Goal: Communication & Community: Participate in discussion

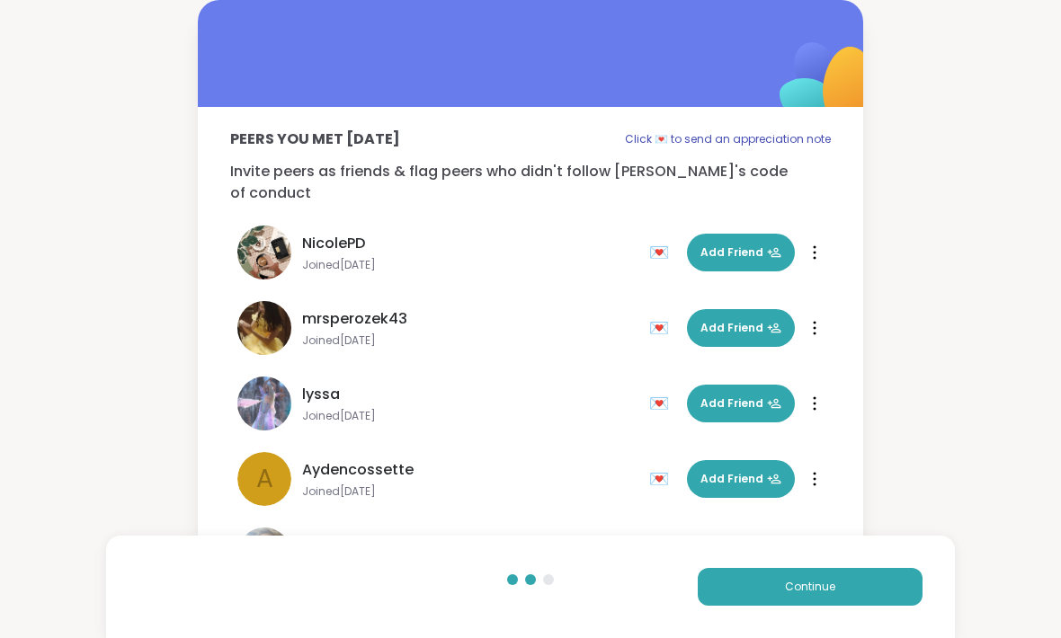
click at [790, 604] on button "Continue" at bounding box center [809, 587] width 225 height 38
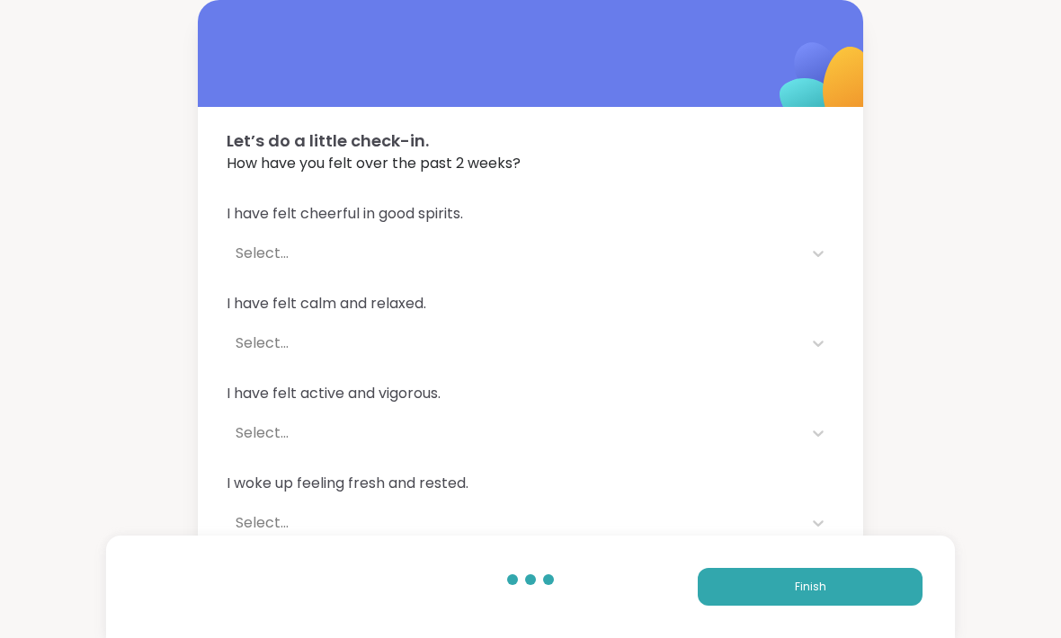
click at [820, 588] on span "Finish" at bounding box center [809, 587] width 31 height 16
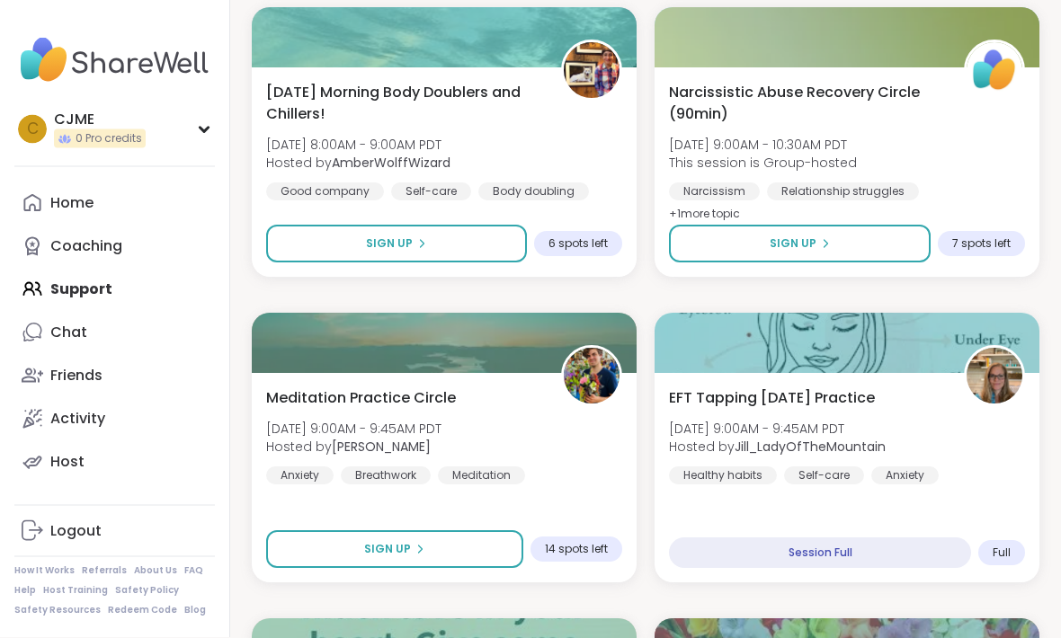
scroll to position [858, 0]
click at [282, 231] on button "Sign Up" at bounding box center [396, 244] width 261 height 38
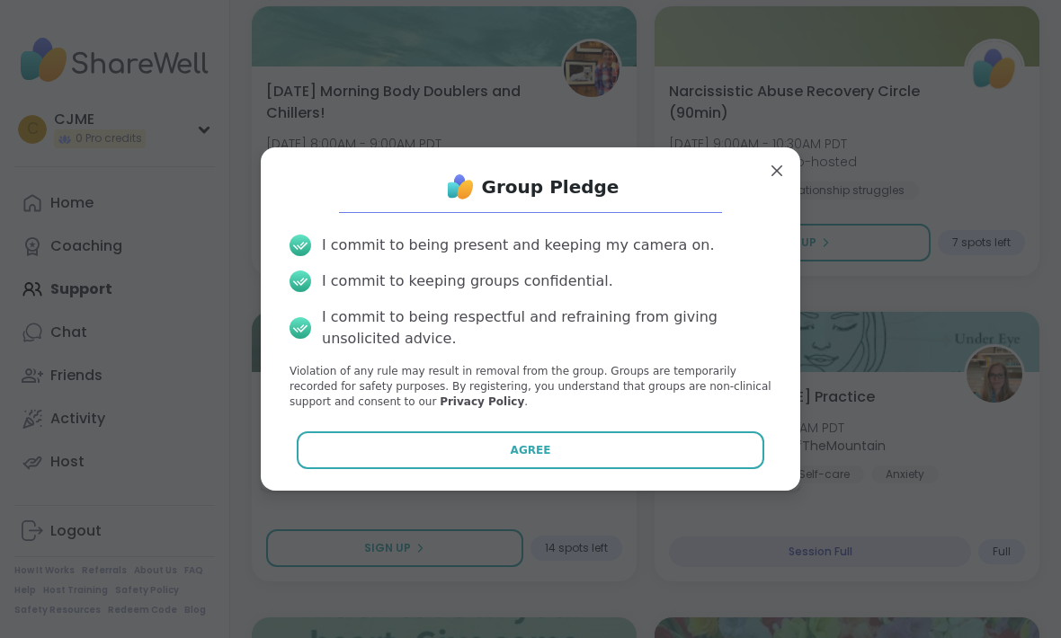
click at [371, 455] on div "Group Pledge I commit to being present and keeping my camera on. I commit to ke…" at bounding box center [530, 319] width 510 height 314
click at [352, 469] on button "Agree" at bounding box center [531, 450] width 468 height 38
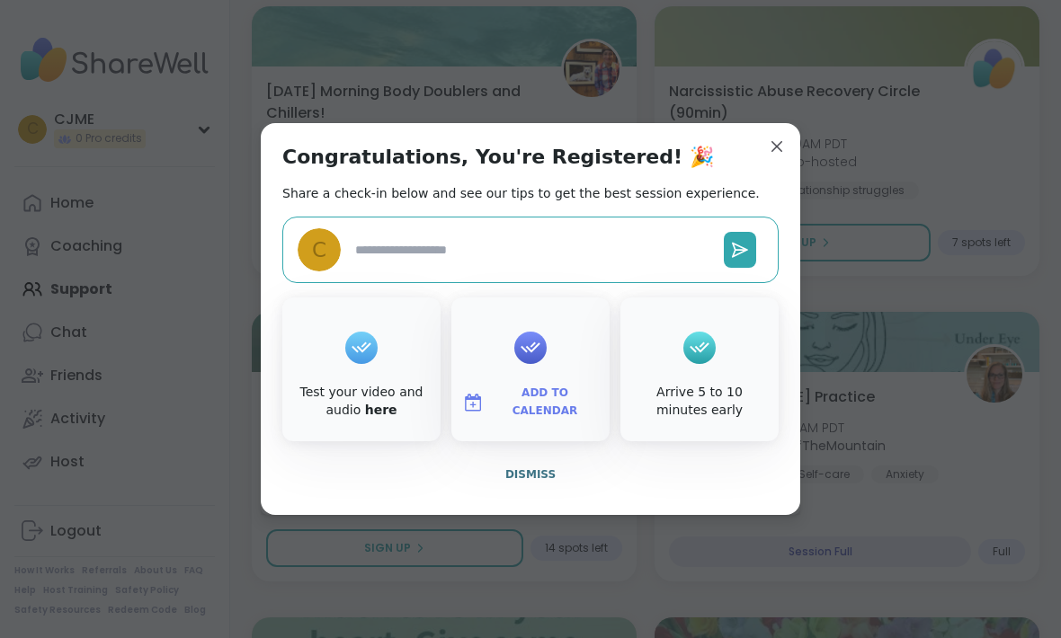
type textarea "*"
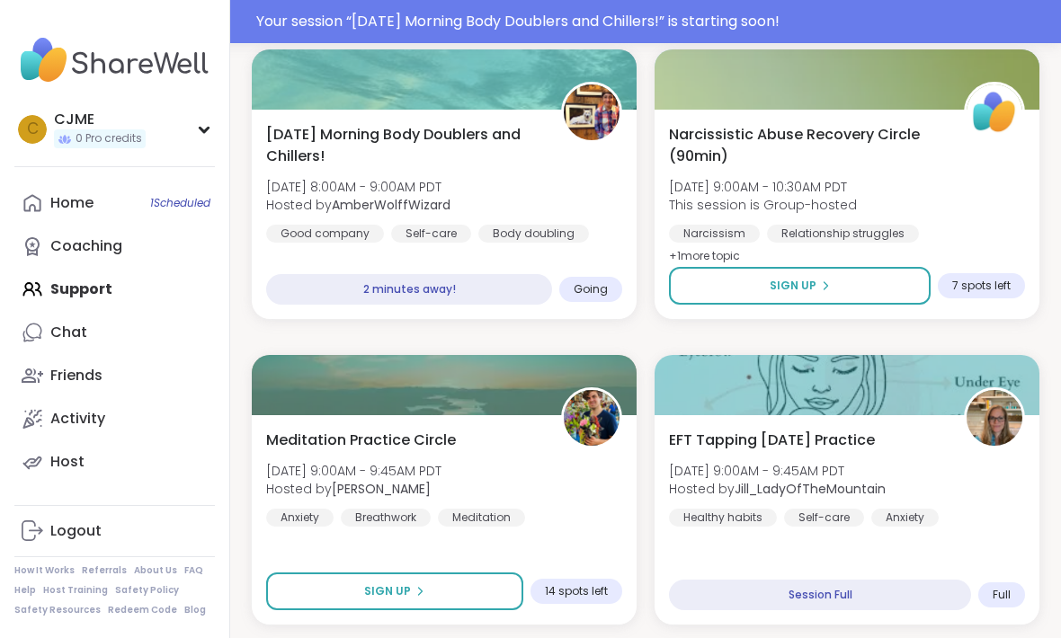
click at [752, 175] on div "Narcissistic Abuse Recovery Circle (90min) Thu, Sep 11 | 9:00AM - 10:30AM PDT T…" at bounding box center [847, 196] width 356 height 144
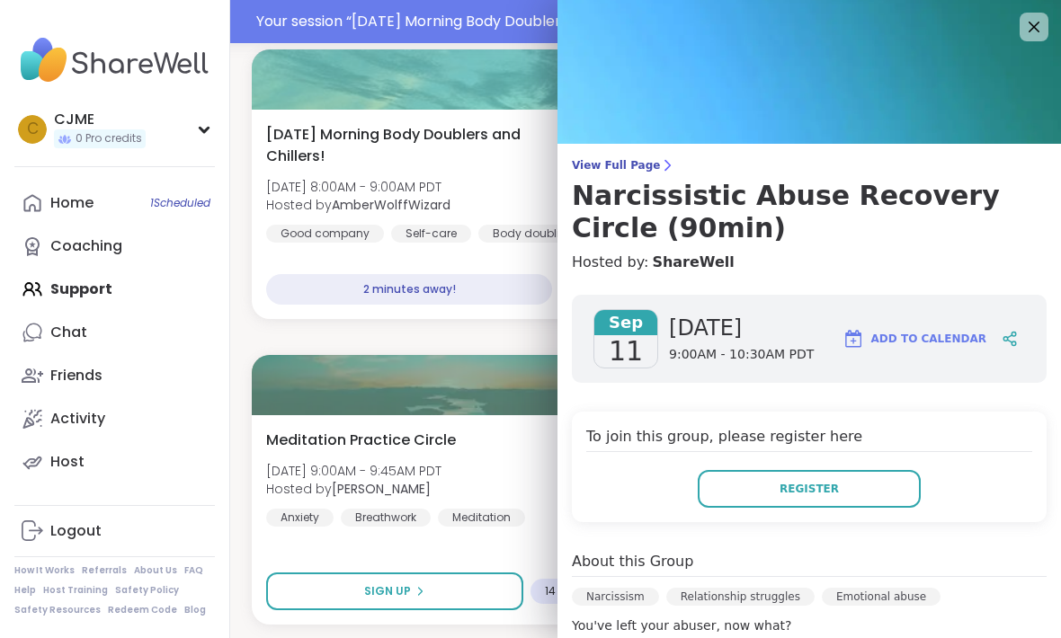
click at [484, 178] on div "Thursday Morning Body Doublers and Chillers! Thu, Sep 11 | 8:00AM - 9:00AM PDT …" at bounding box center [444, 183] width 356 height 119
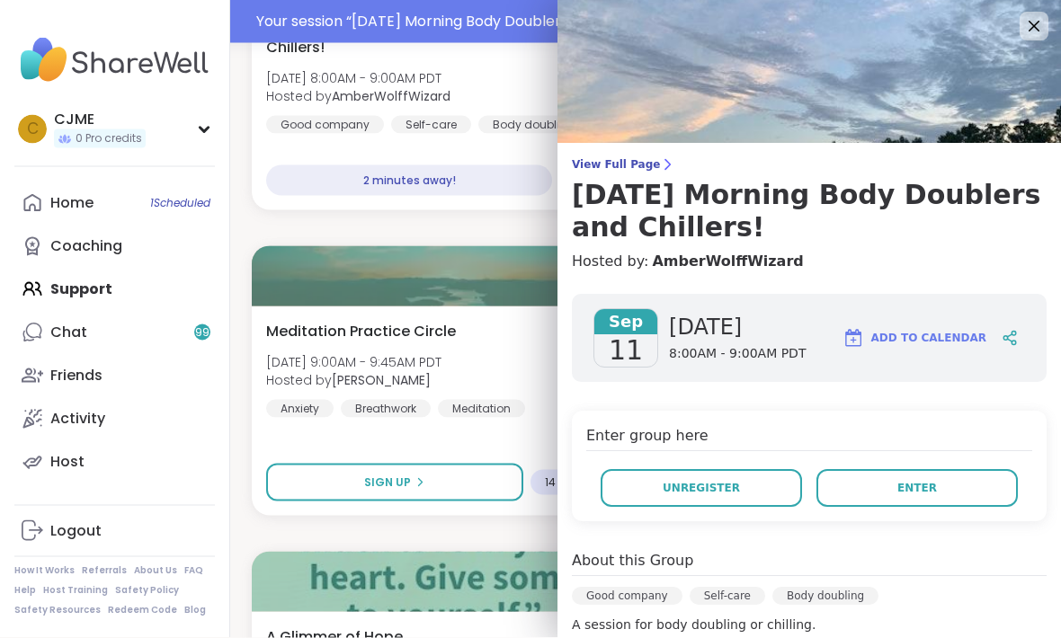
scroll to position [969, 0]
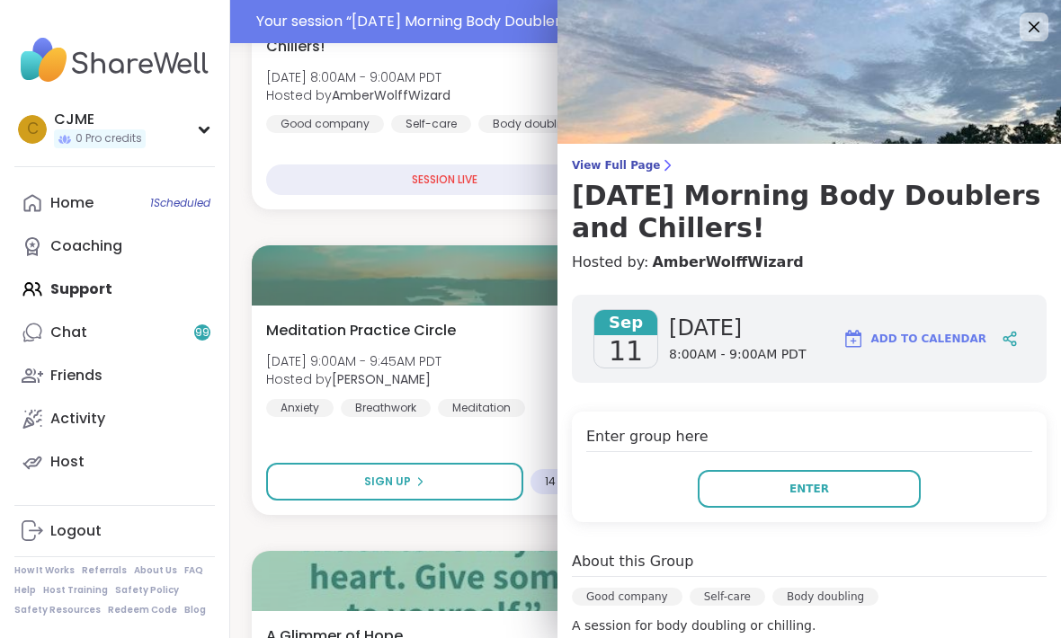
click at [875, 500] on button "Enter" at bounding box center [808, 489] width 223 height 38
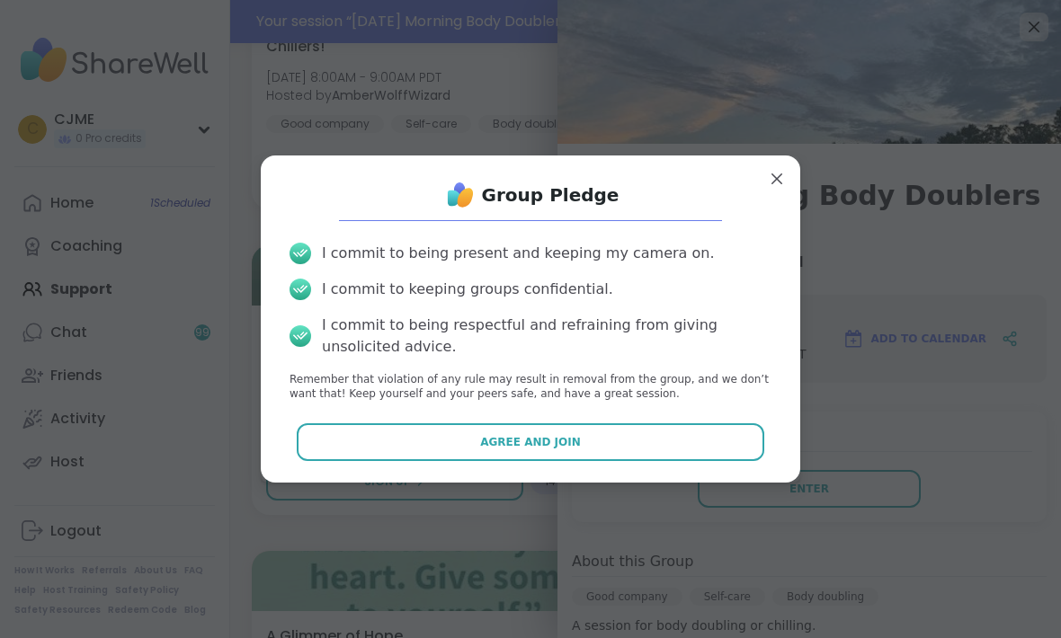
click at [716, 461] on button "Agree and Join" at bounding box center [531, 442] width 468 height 38
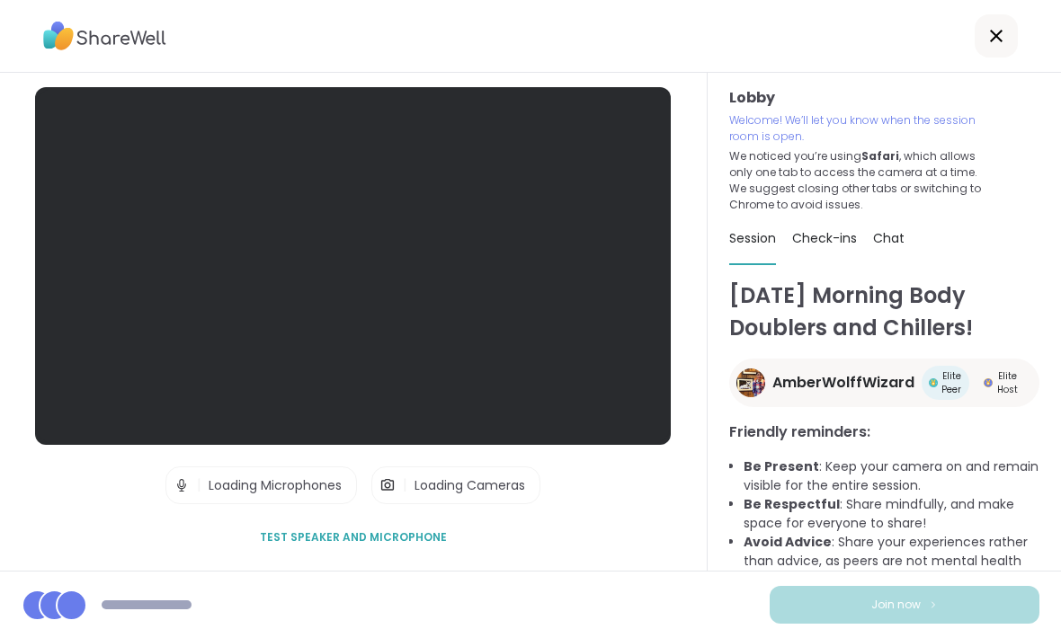
scroll to position [59, 0]
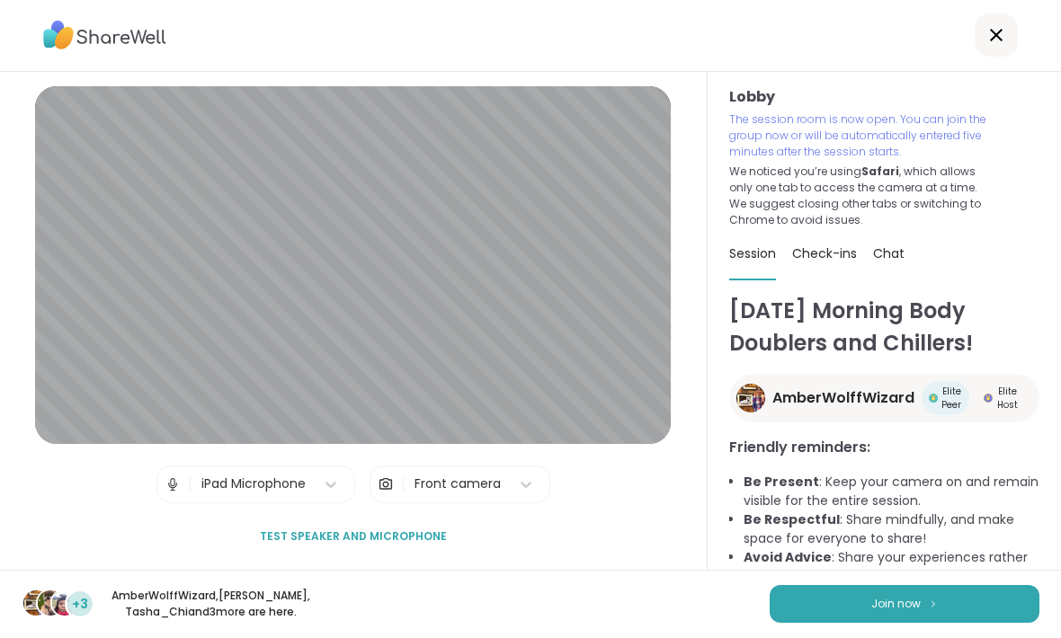
click at [936, 602] on img at bounding box center [933, 604] width 11 height 10
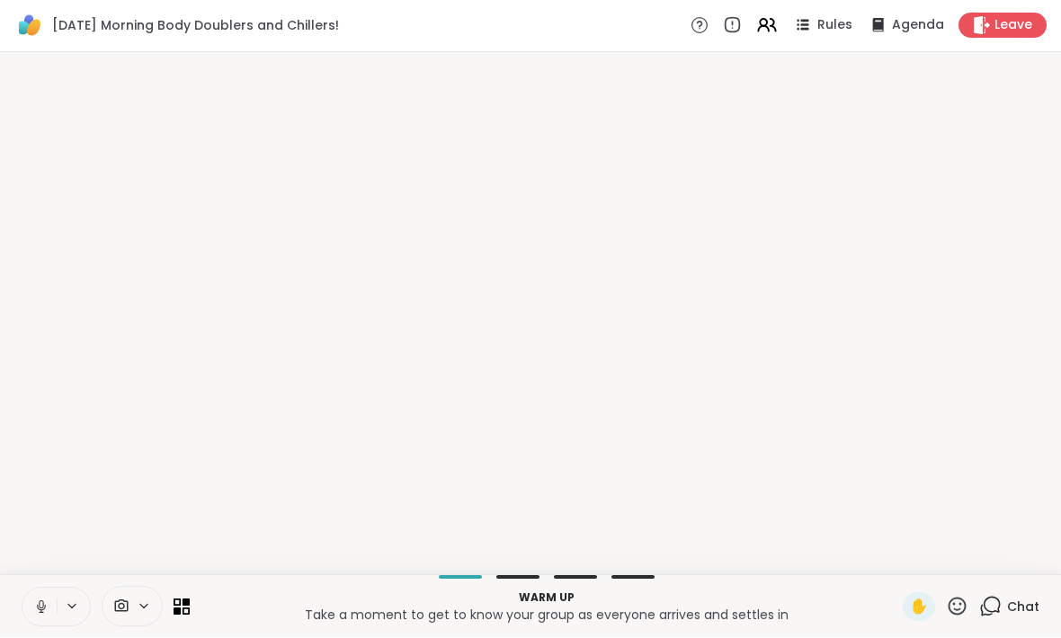
scroll to position [0, 0]
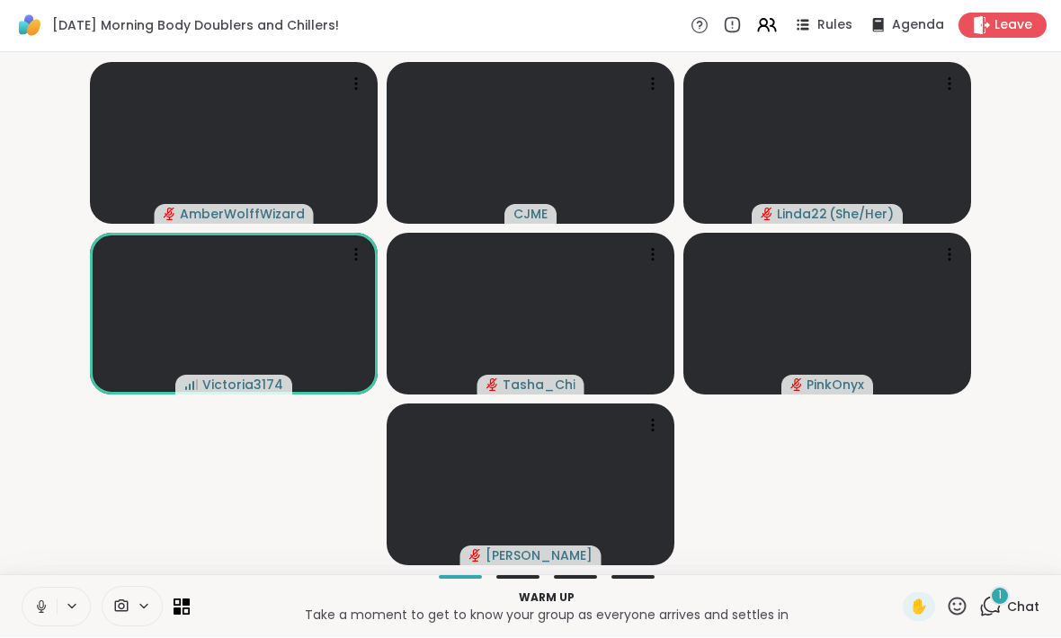
click at [49, 622] on button at bounding box center [39, 608] width 34 height 38
click at [42, 610] on icon at bounding box center [41, 607] width 16 height 16
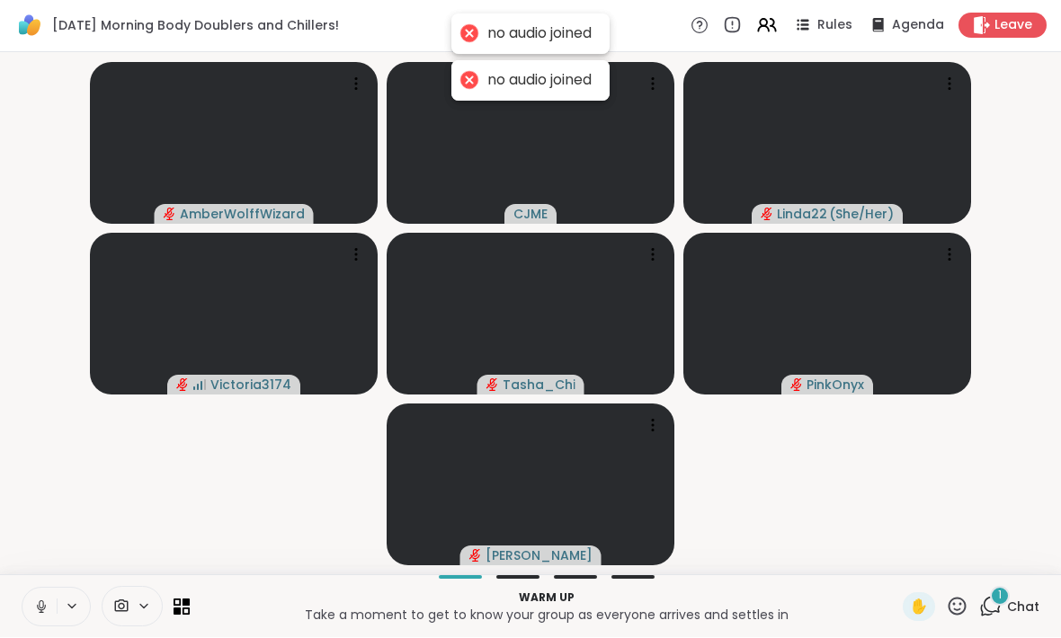
click at [42, 610] on icon at bounding box center [41, 607] width 16 height 16
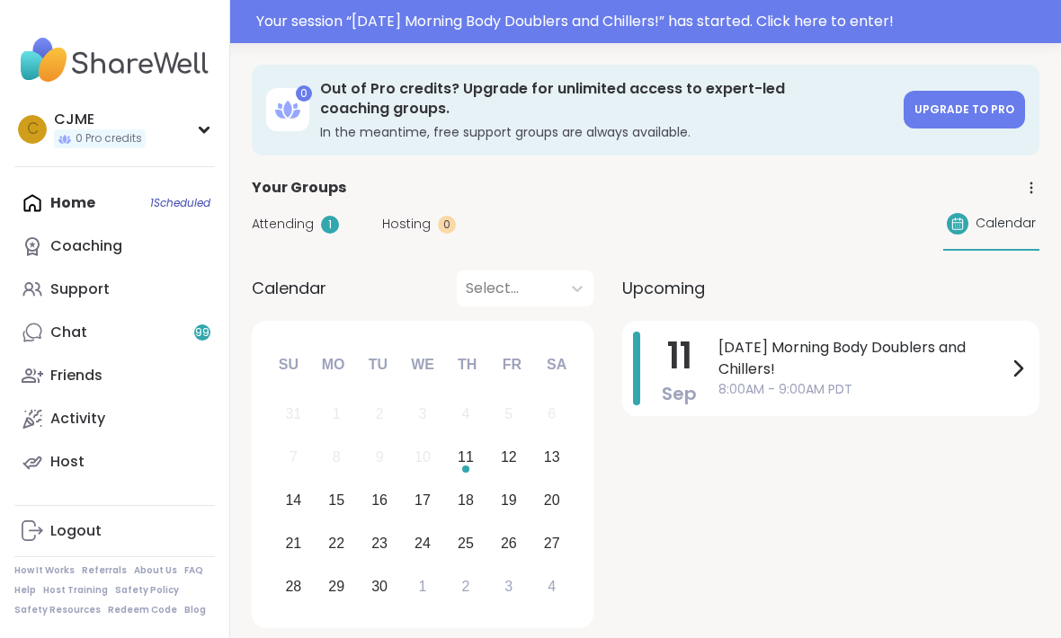
click at [808, 363] on span "[DATE] Morning Body Doublers and Chillers!" at bounding box center [862, 358] width 288 height 43
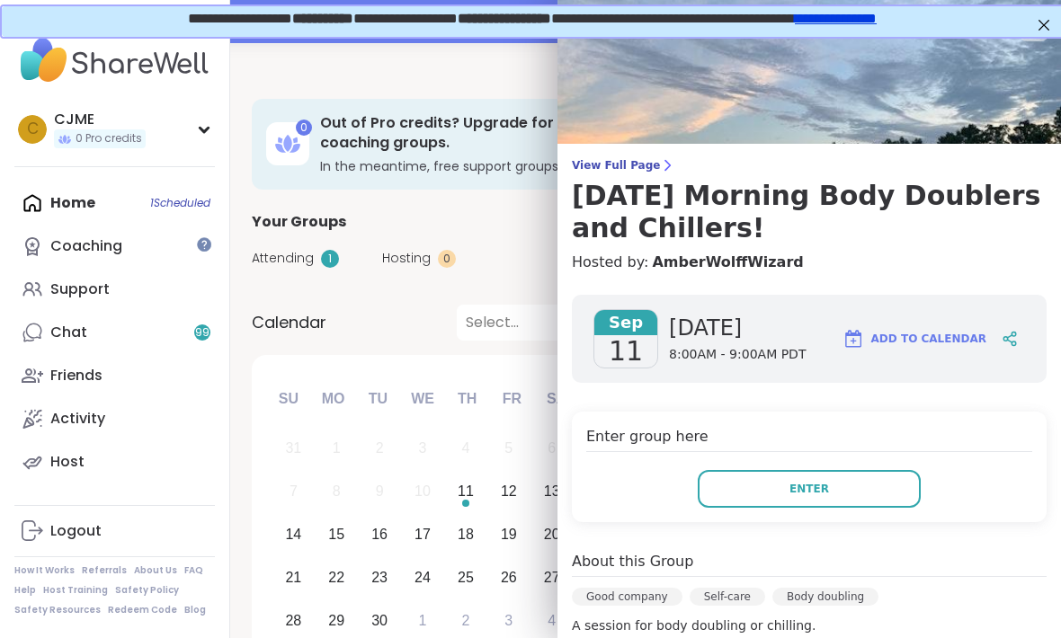
click at [840, 496] on button "Enter" at bounding box center [808, 489] width 223 height 38
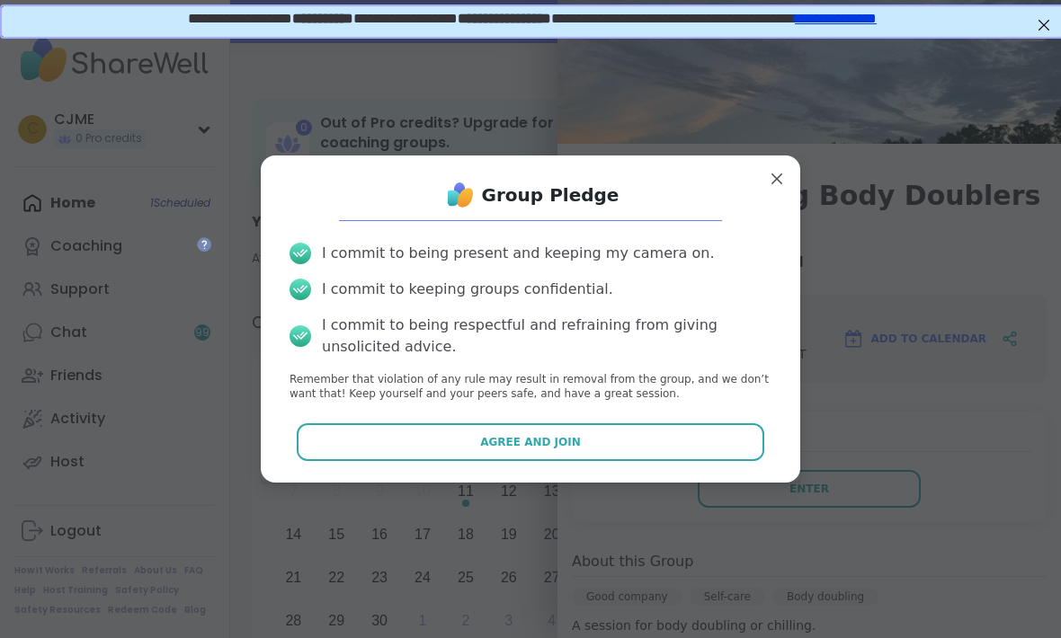
click at [621, 414] on div "I commit to being present and keeping my camera on. I commit to keeping groups …" at bounding box center [530, 322] width 510 height 189
click at [646, 448] on button "Agree and Join" at bounding box center [531, 442] width 468 height 38
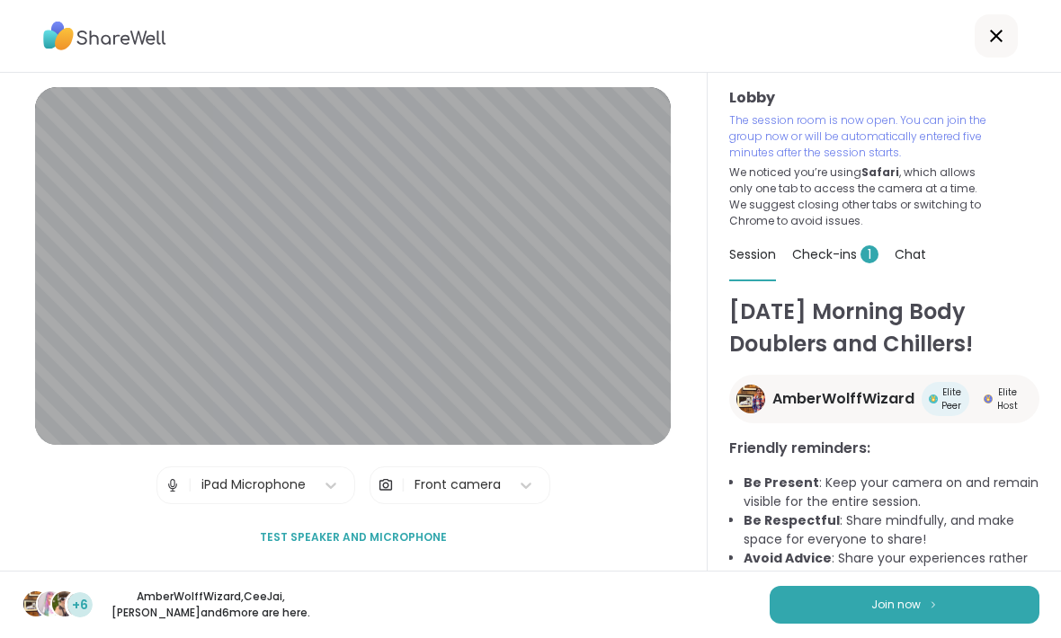
click at [890, 613] on button "Join now" at bounding box center [904, 605] width 270 height 38
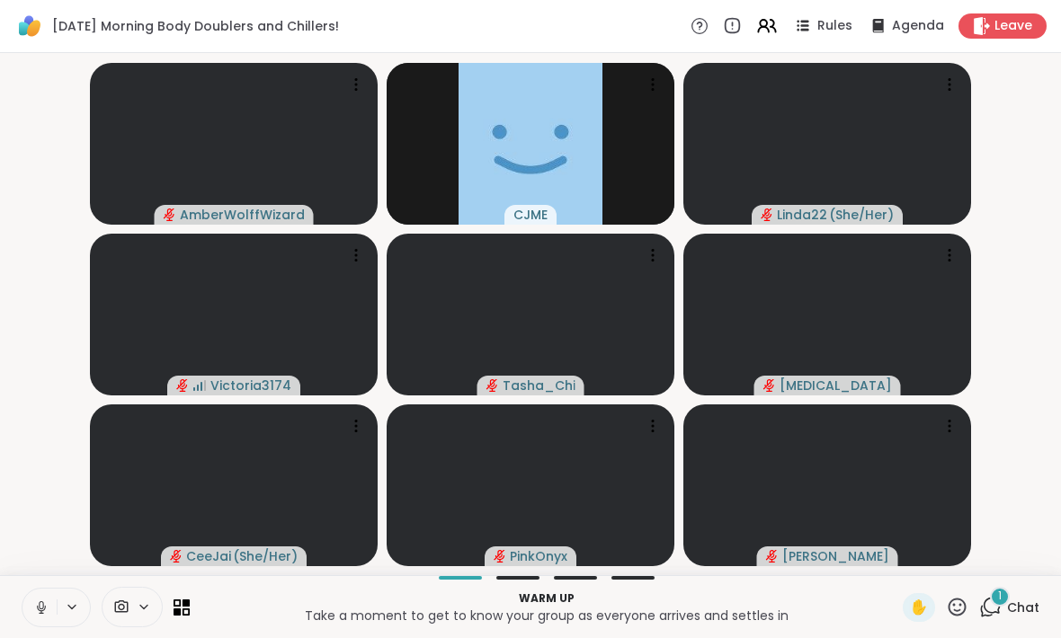
click at [39, 609] on icon at bounding box center [41, 607] width 9 height 5
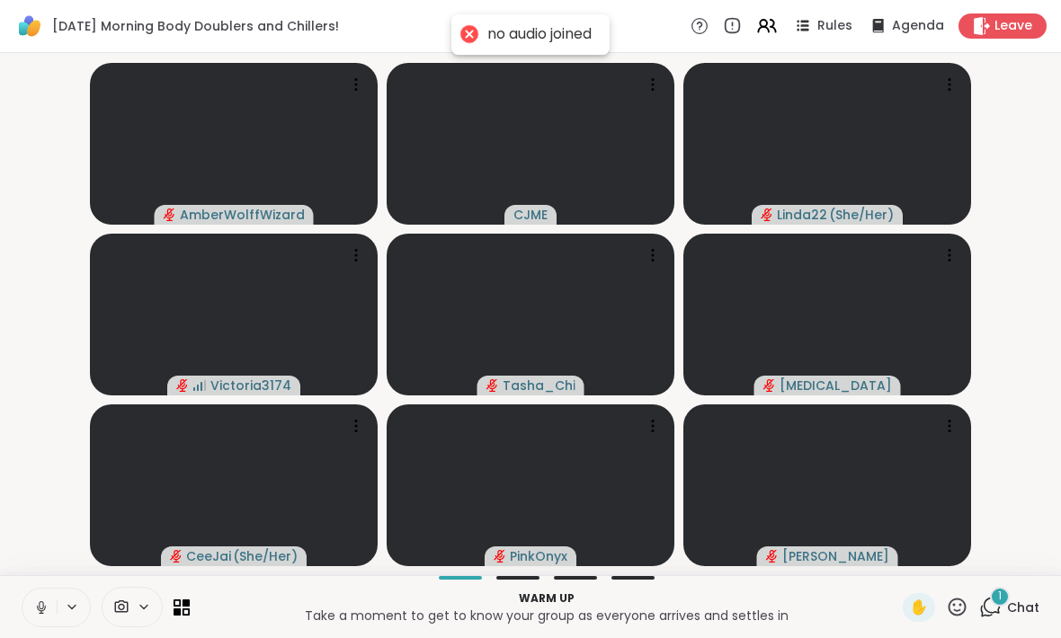
click at [39, 604] on icon at bounding box center [41, 607] width 16 height 16
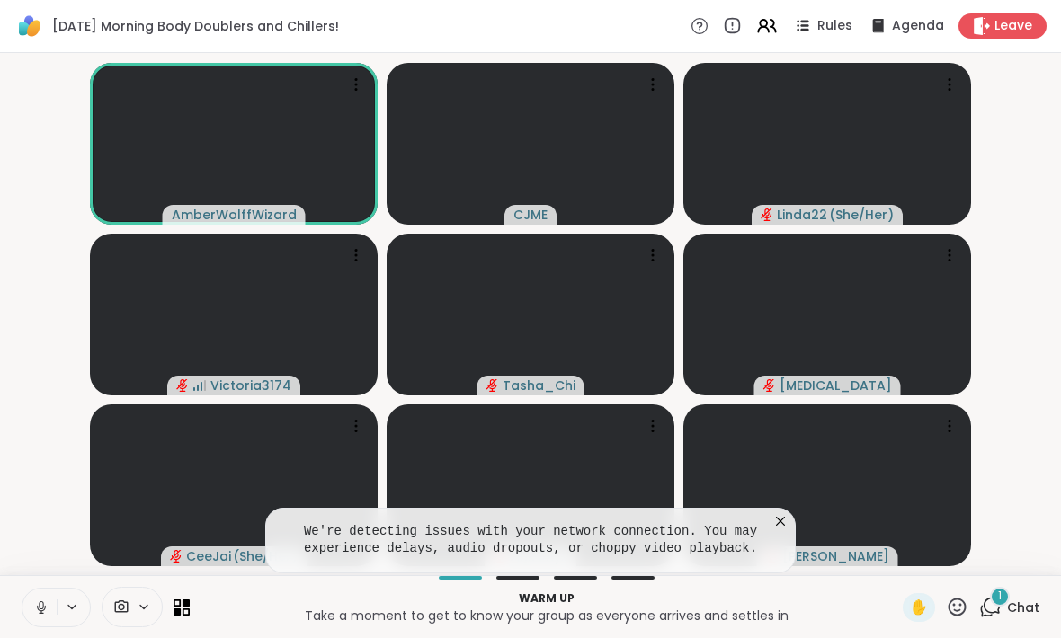
click at [39, 609] on icon at bounding box center [41, 607] width 9 height 5
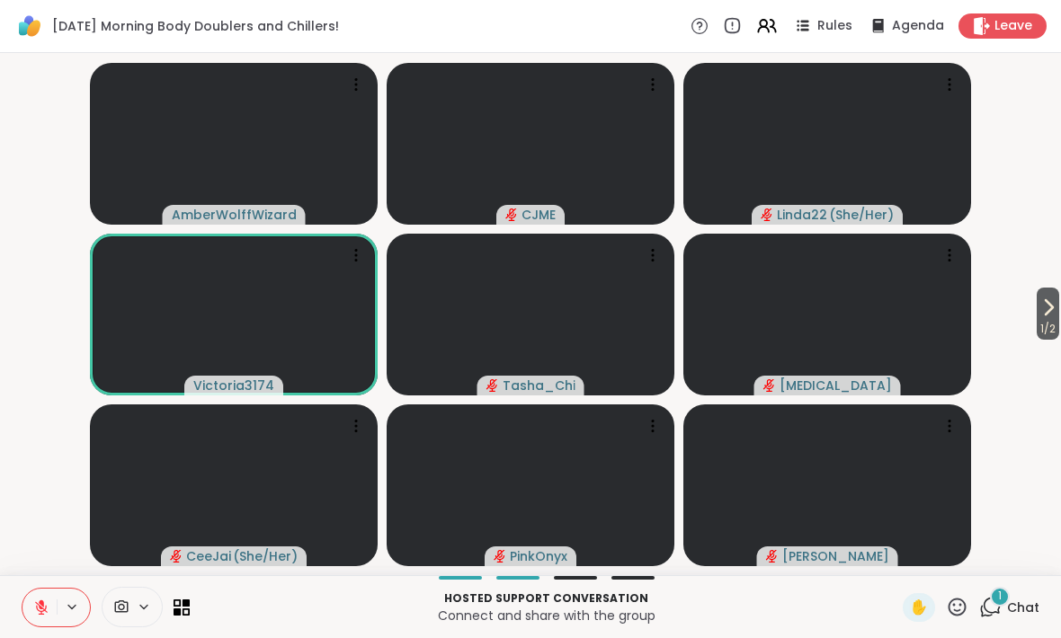
click at [1007, 619] on div "1 Chat" at bounding box center [1009, 607] width 60 height 29
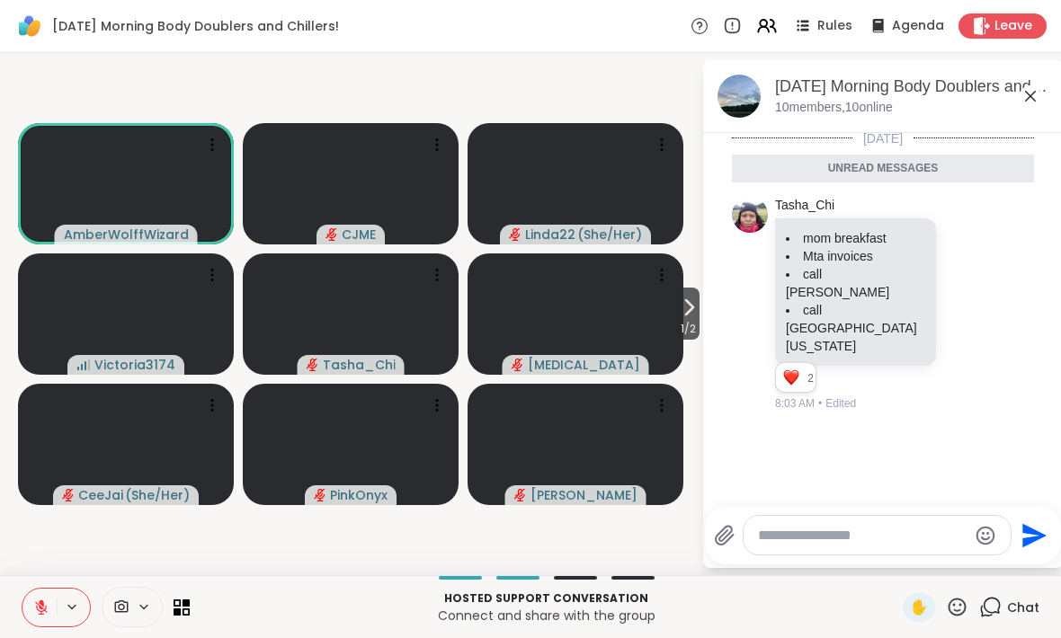
scroll to position [4, 0]
click at [1037, 94] on icon at bounding box center [1030, 96] width 22 height 22
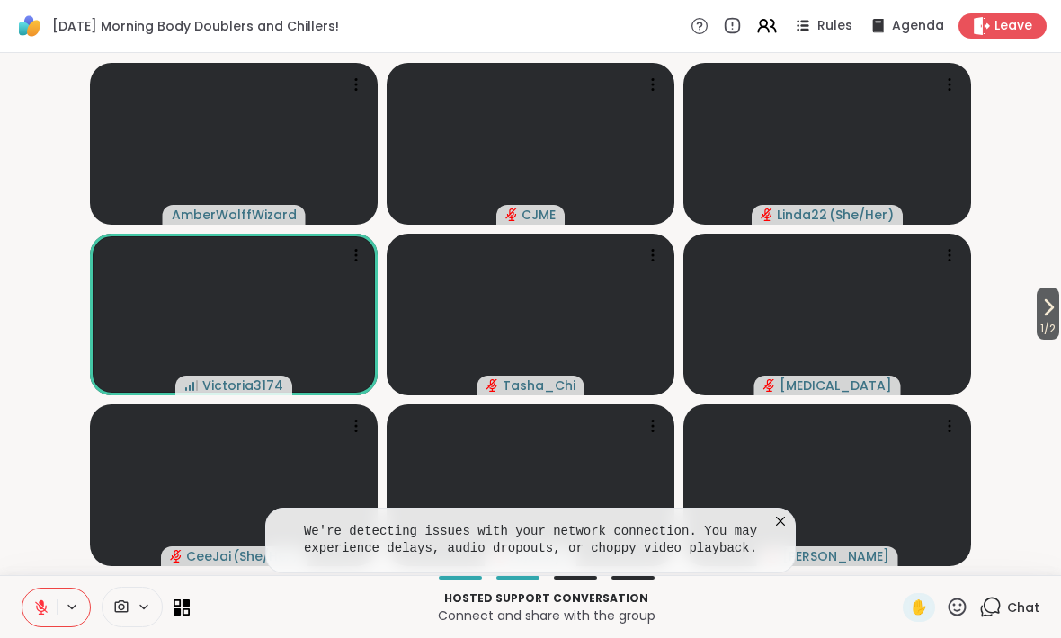
click at [1046, 321] on span "1 / 2" at bounding box center [1047, 329] width 22 height 22
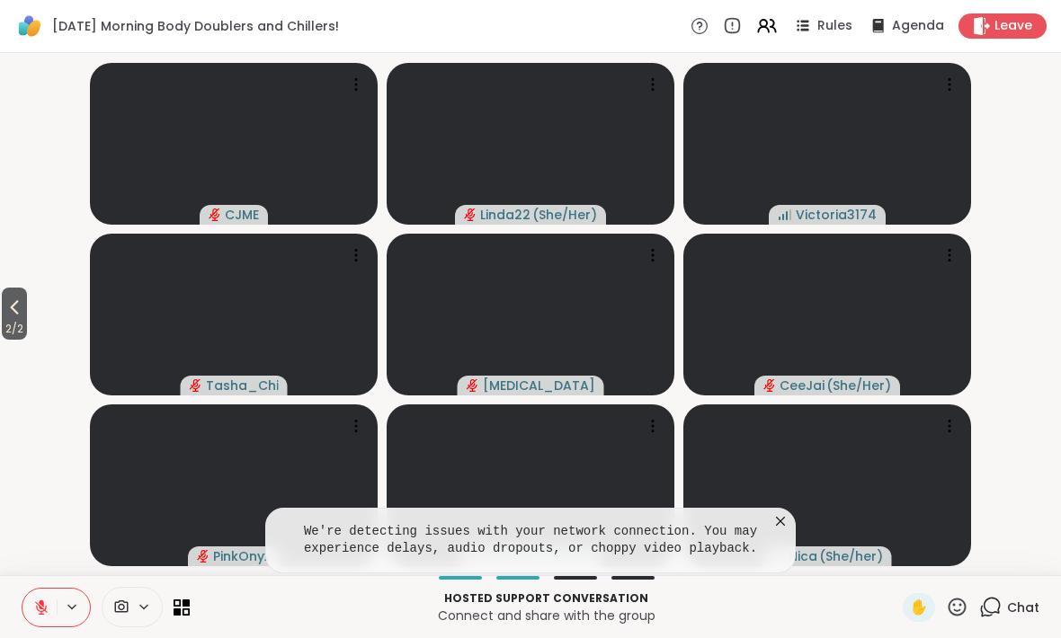
click at [16, 324] on span "2 / 2" at bounding box center [14, 329] width 25 height 22
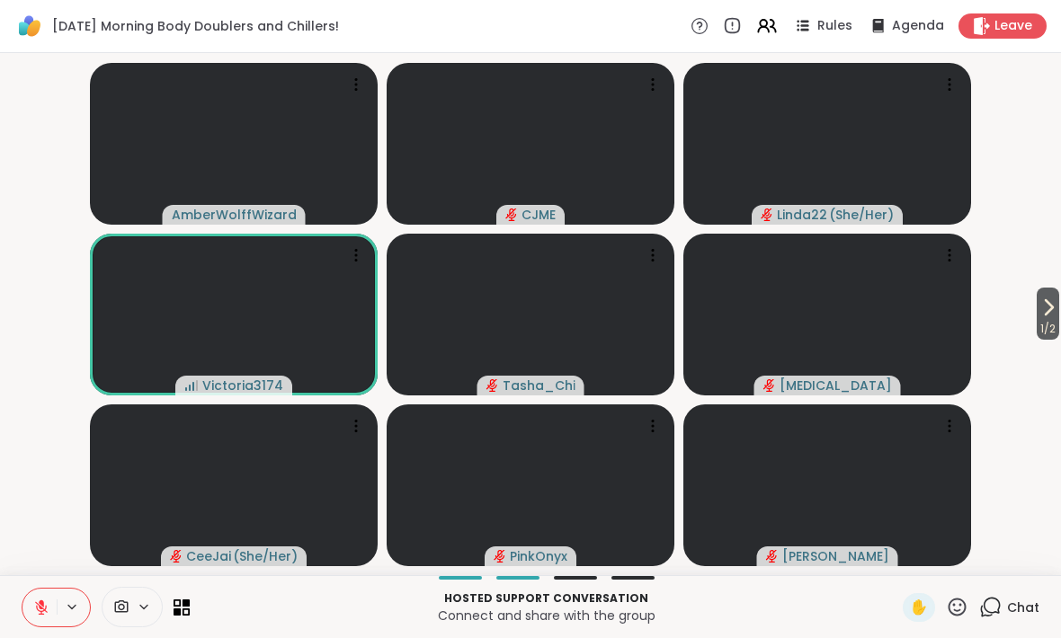
click at [930, 605] on div "✋" at bounding box center [918, 607] width 32 height 29
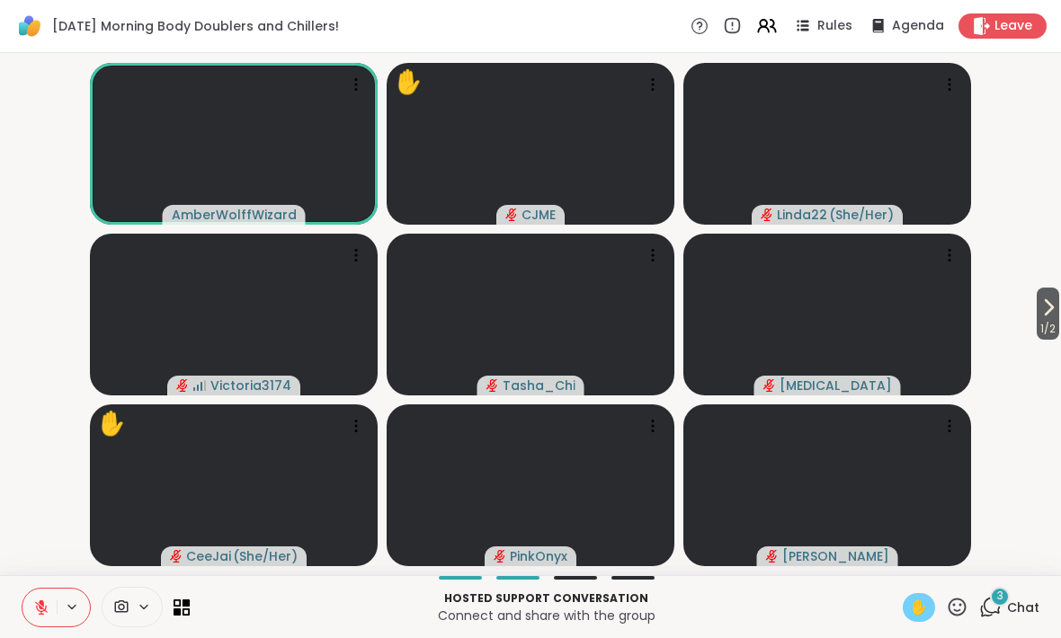
click at [42, 608] on icon at bounding box center [41, 607] width 13 height 13
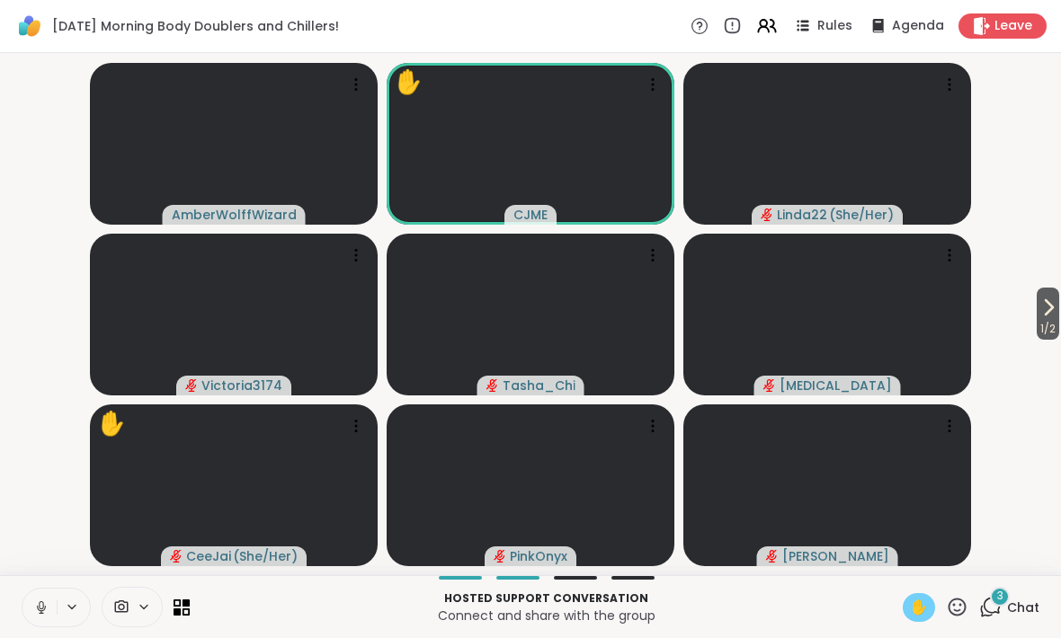
click at [919, 599] on span "✋" at bounding box center [919, 608] width 18 height 22
click at [40, 606] on icon at bounding box center [41, 607] width 16 height 16
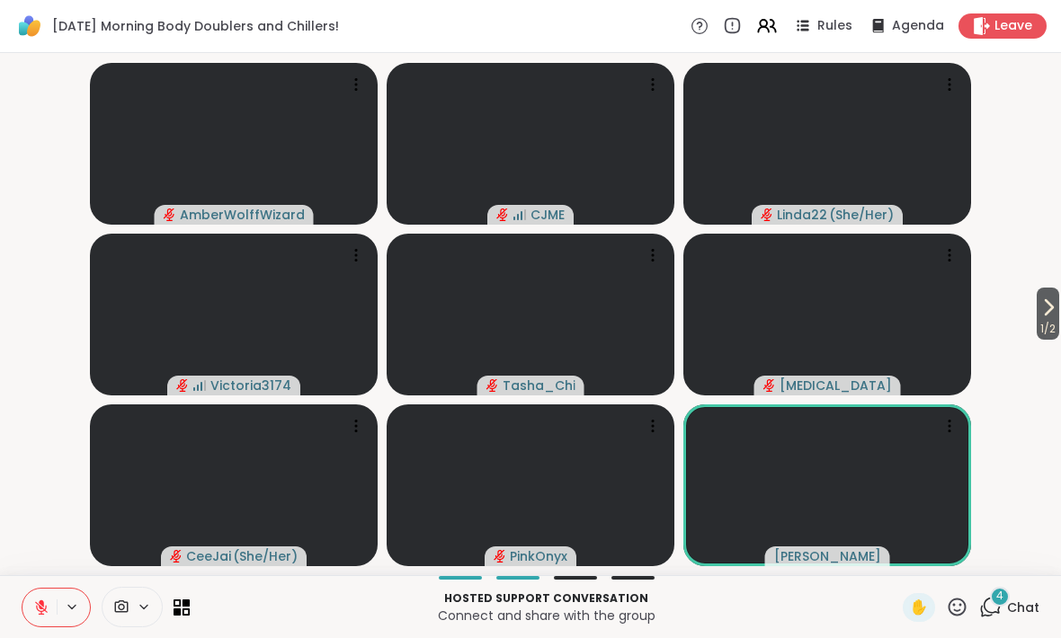
click at [125, 603] on icon at bounding box center [121, 607] width 16 height 17
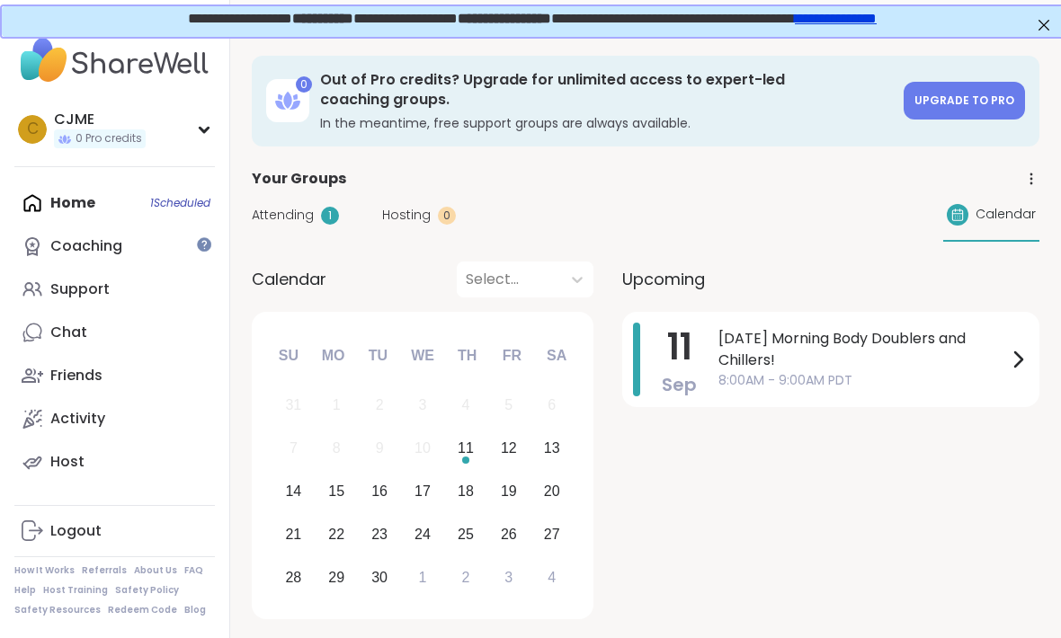
click at [900, 375] on span "8:00AM - 9:00AM PDT" at bounding box center [862, 380] width 288 height 19
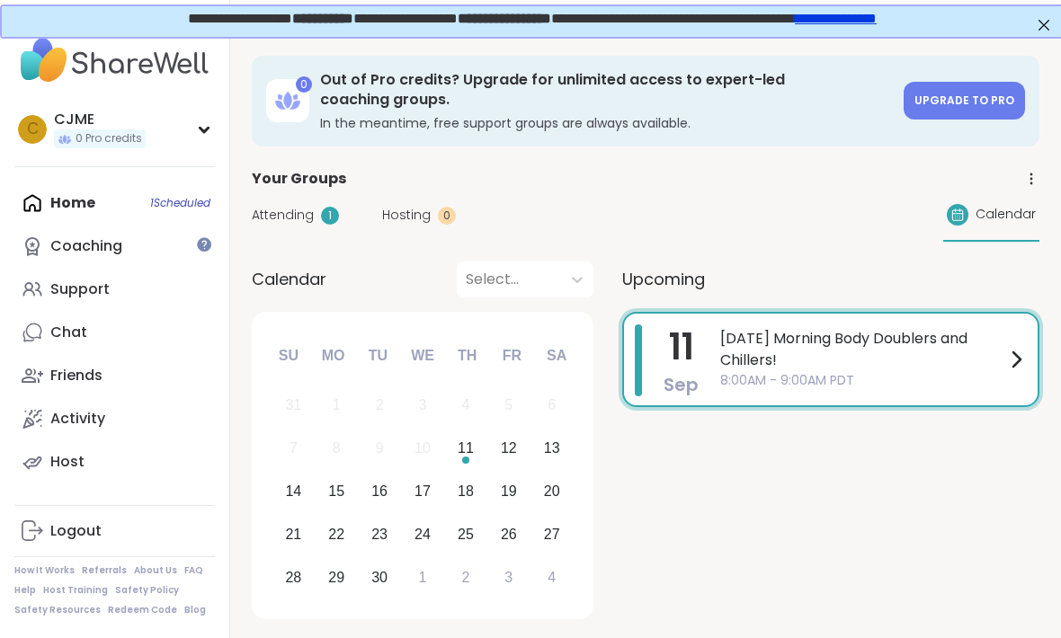
click at [957, 350] on button "Add to Calendar" at bounding box center [914, 338] width 160 height 43
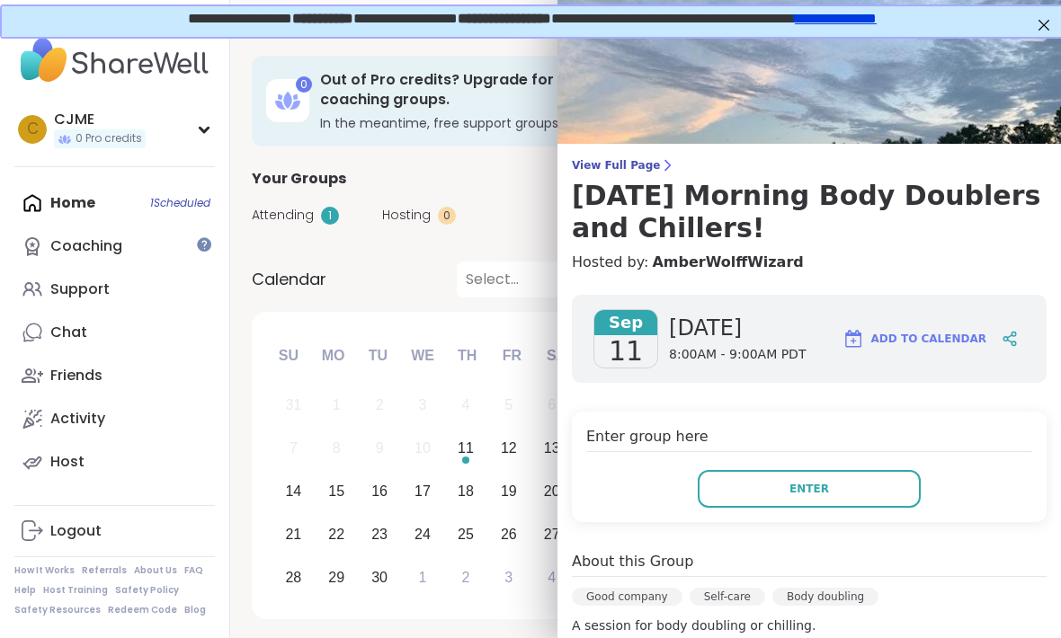
click at [865, 505] on button "Enter" at bounding box center [808, 489] width 223 height 38
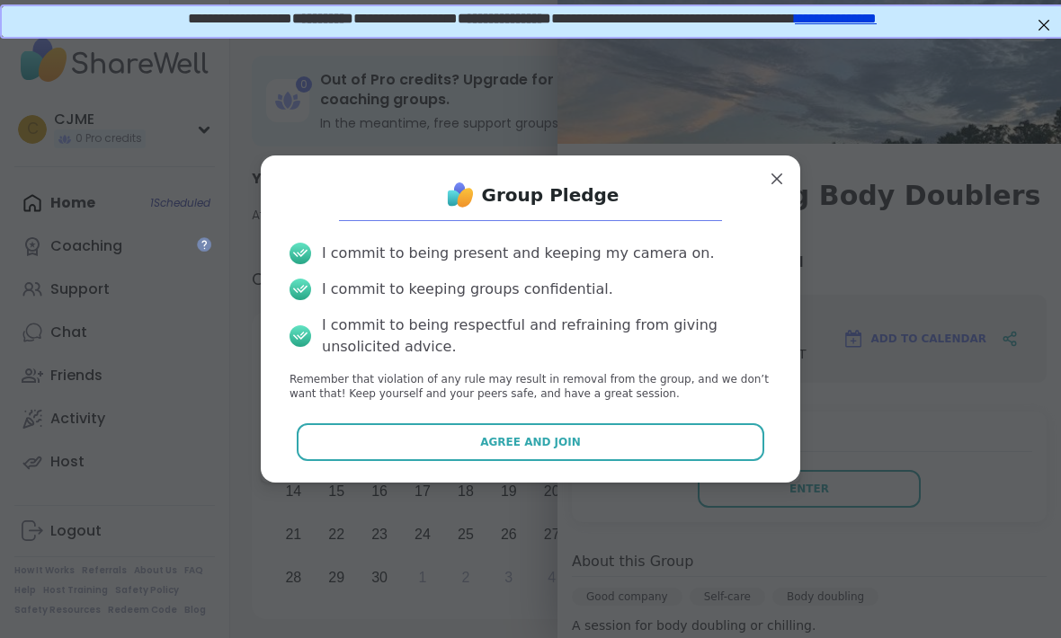
click at [702, 439] on button "Agree and Join" at bounding box center [531, 442] width 468 height 38
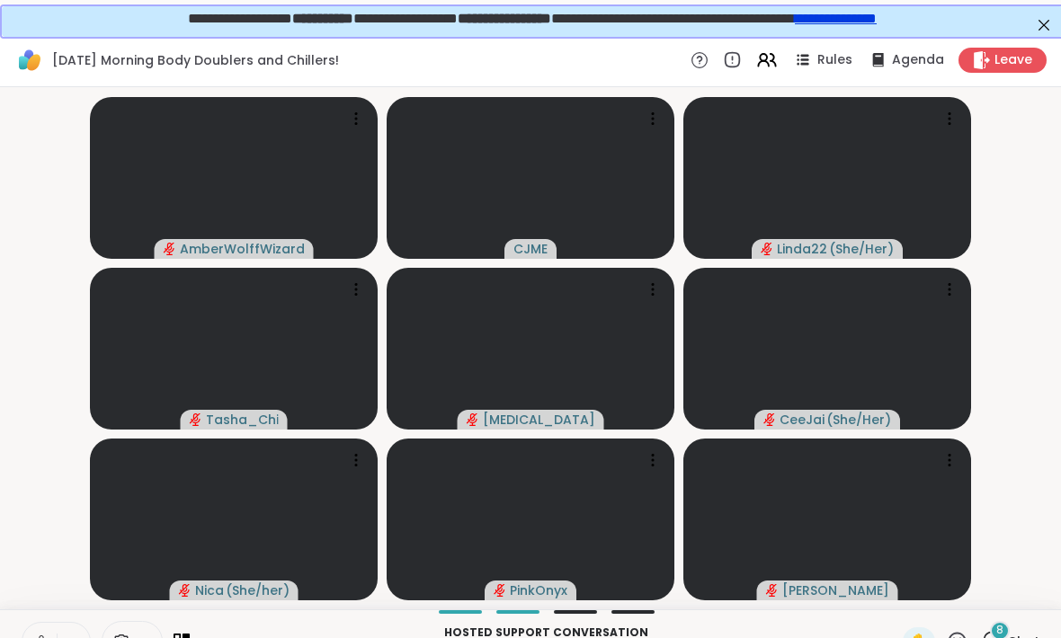
scroll to position [34, 0]
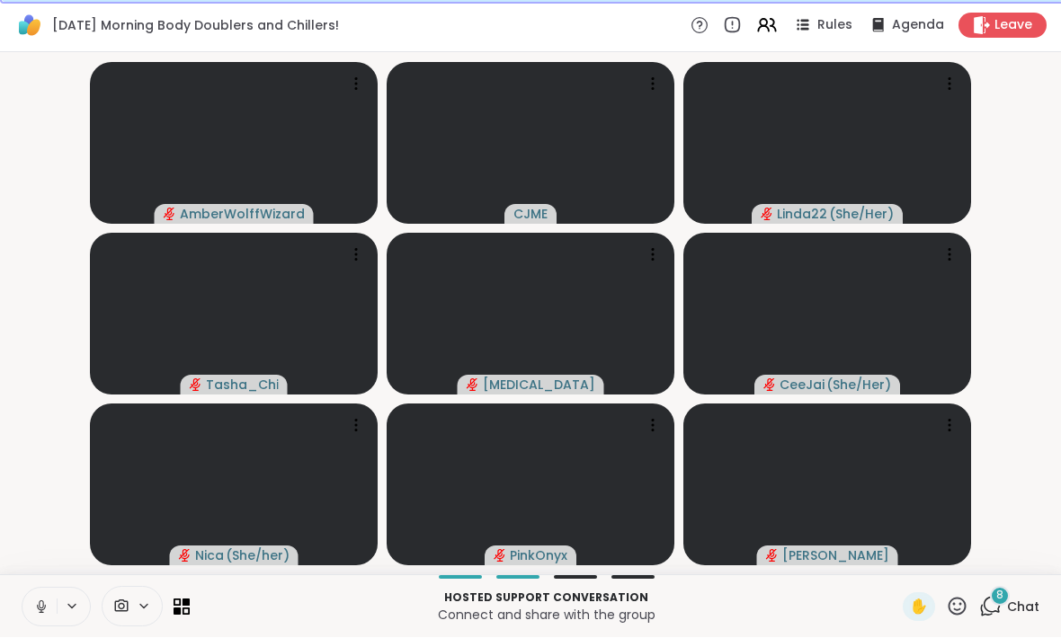
click at [34, 608] on icon at bounding box center [41, 607] width 16 height 16
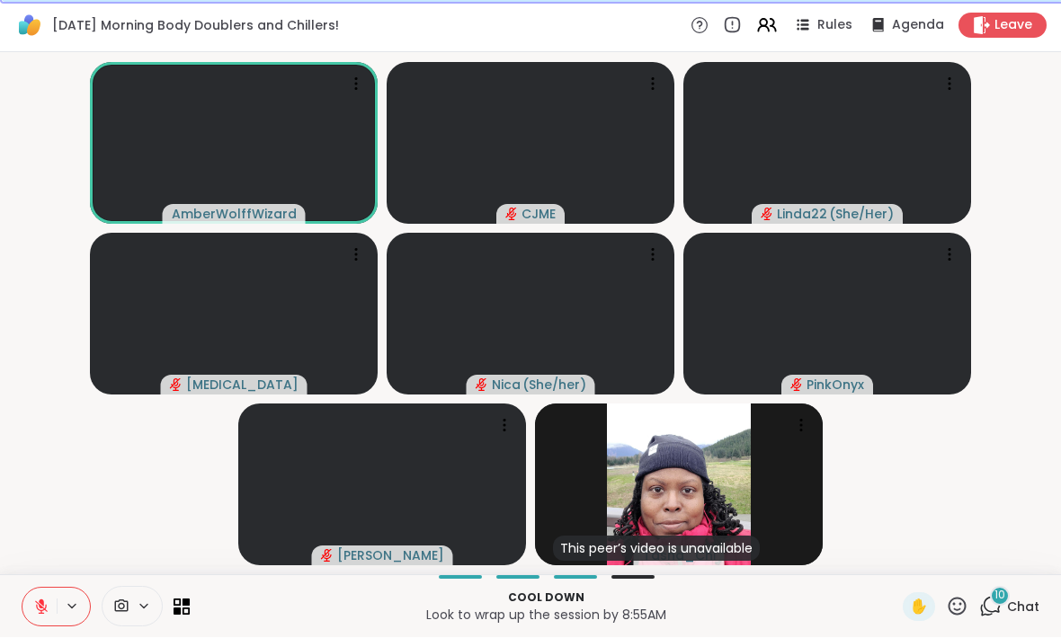
scroll to position [0, 0]
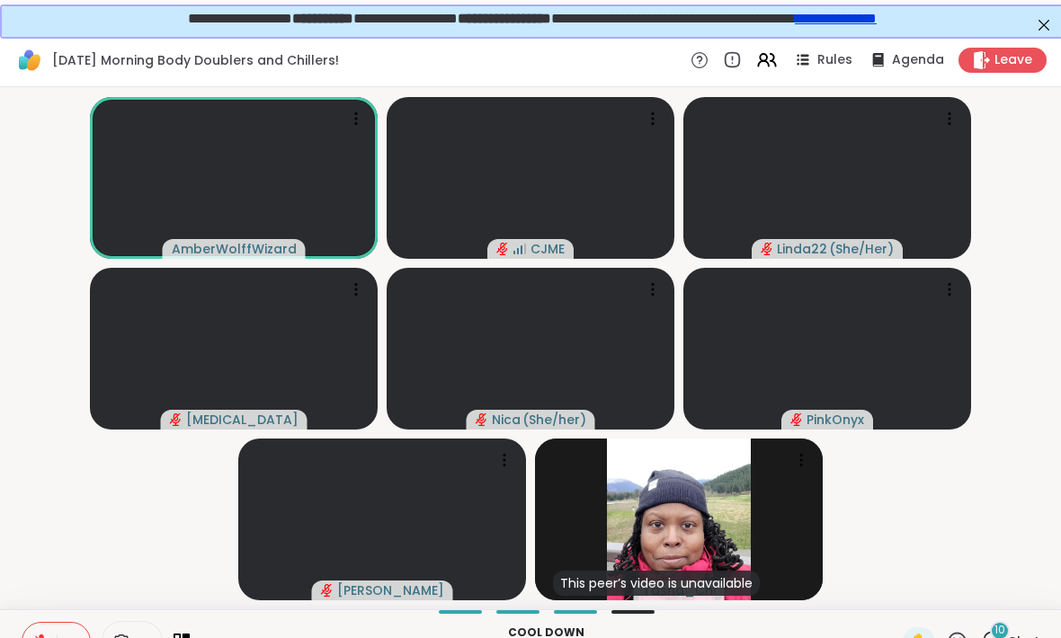
click at [942, 510] on video-player-container "AmberWolffWizard CJME Linda22 ( She/Her ) Makena Nica ( She/her ) PinkOnyx Adri…" at bounding box center [530, 348] width 1039 height 508
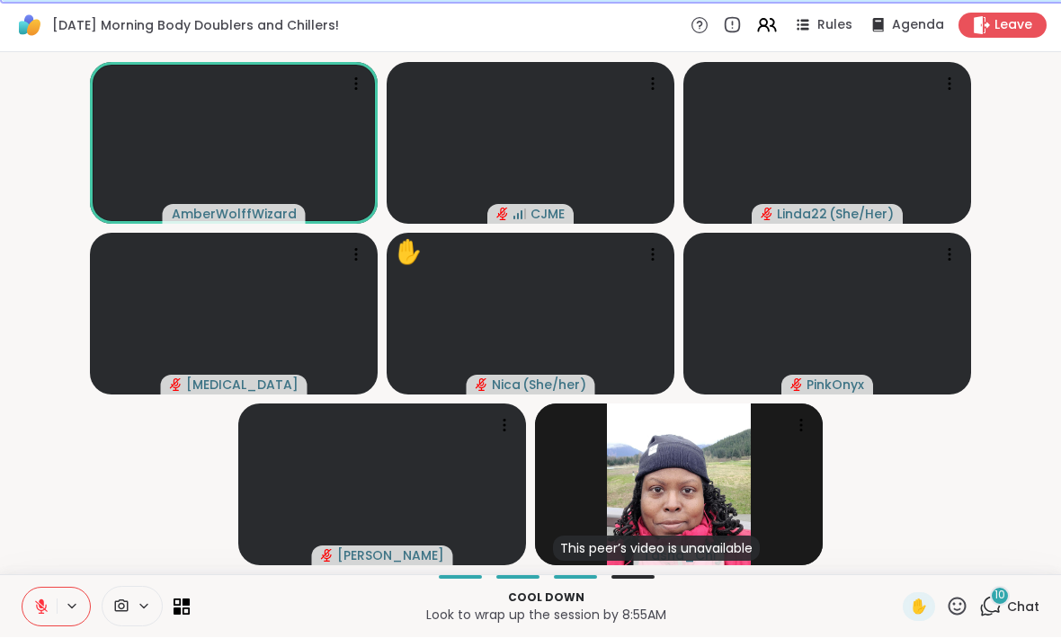
click at [920, 600] on span "✋" at bounding box center [919, 608] width 18 height 22
click at [981, 474] on video-player-container "AmberWolffWizard ✋ CJME Linda22 ( She/Her ) Makena ✋ Nica ( She/her ) PinkOnyx …" at bounding box center [530, 314] width 1039 height 508
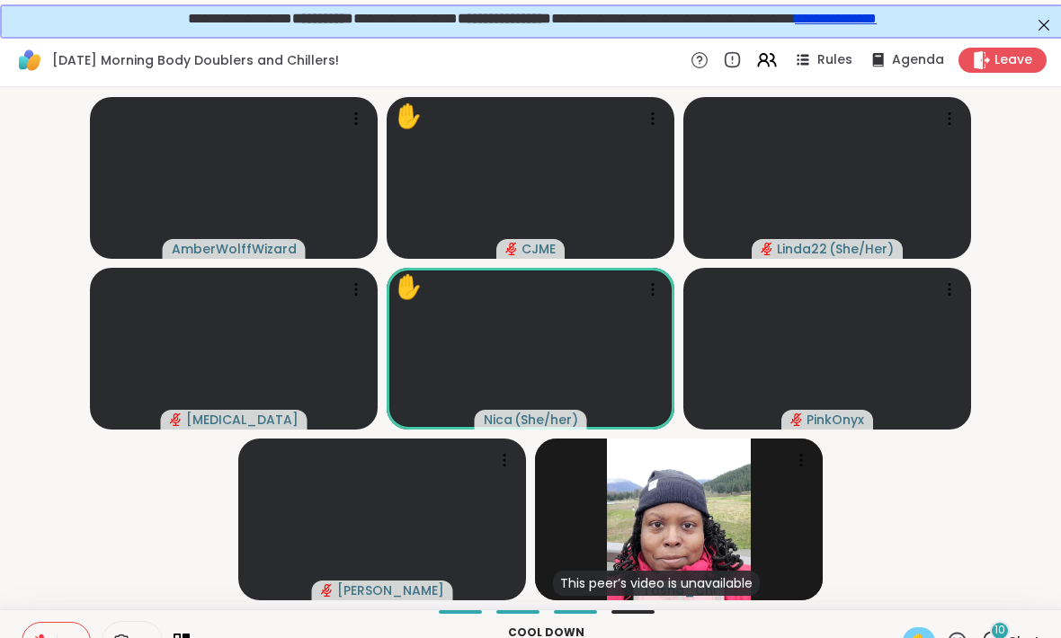
scroll to position [0, 4]
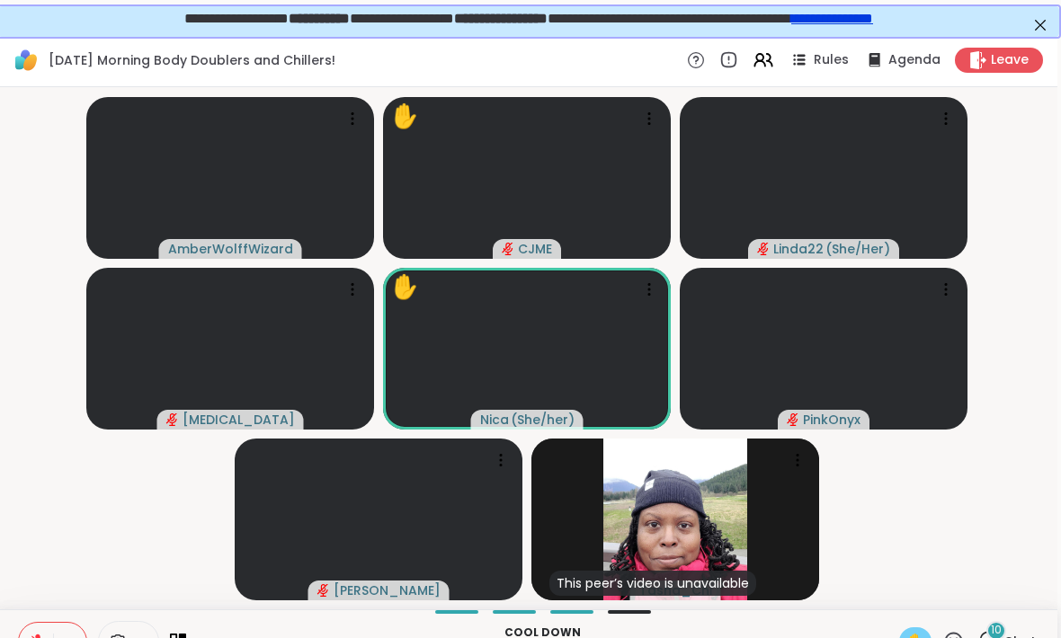
click at [1022, 180] on video-player-container "AmberWolffWizard ✋ CJME Linda22 ( She/Her ) Makena ✋ Nica ( She/her ) PinkOnyx …" at bounding box center [526, 348] width 1039 height 508
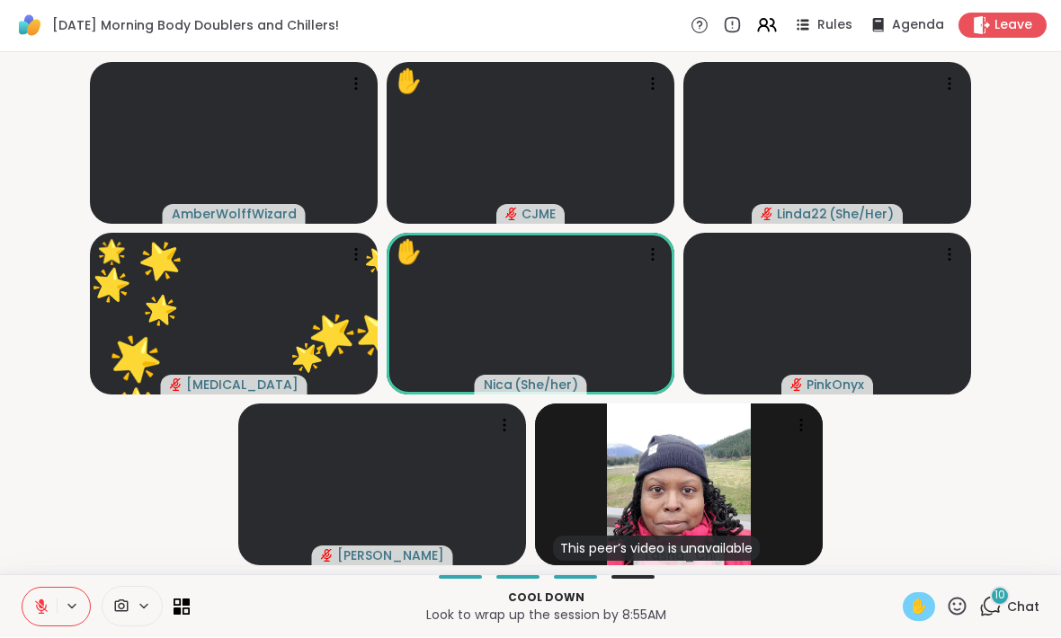
click at [963, 606] on icon at bounding box center [956, 607] width 22 height 22
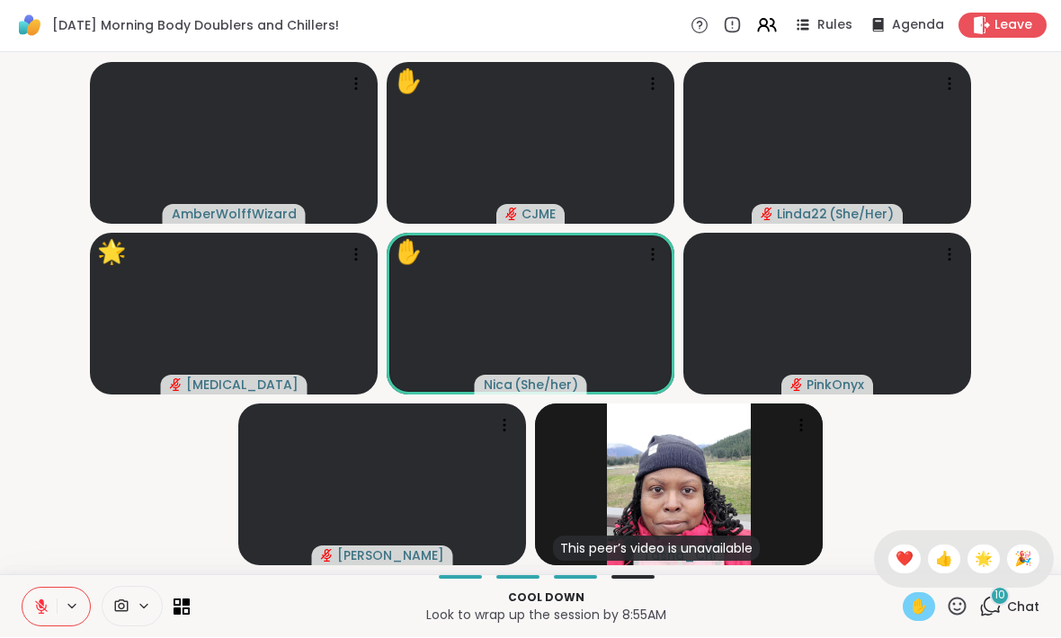
click at [981, 554] on span "🌟" at bounding box center [983, 560] width 18 height 22
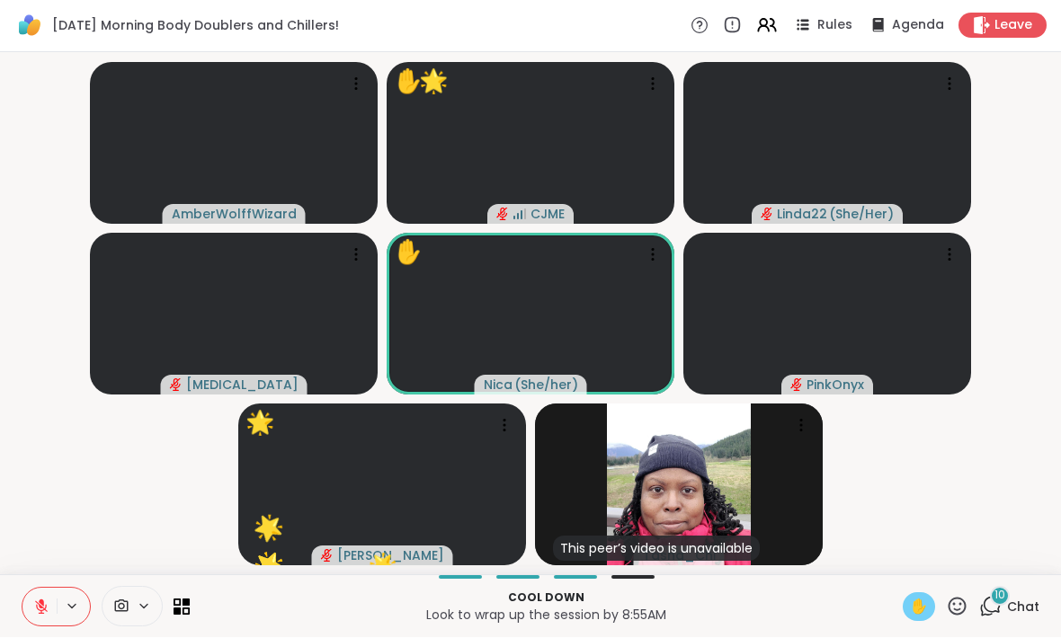
click at [925, 602] on span "✋" at bounding box center [919, 608] width 18 height 22
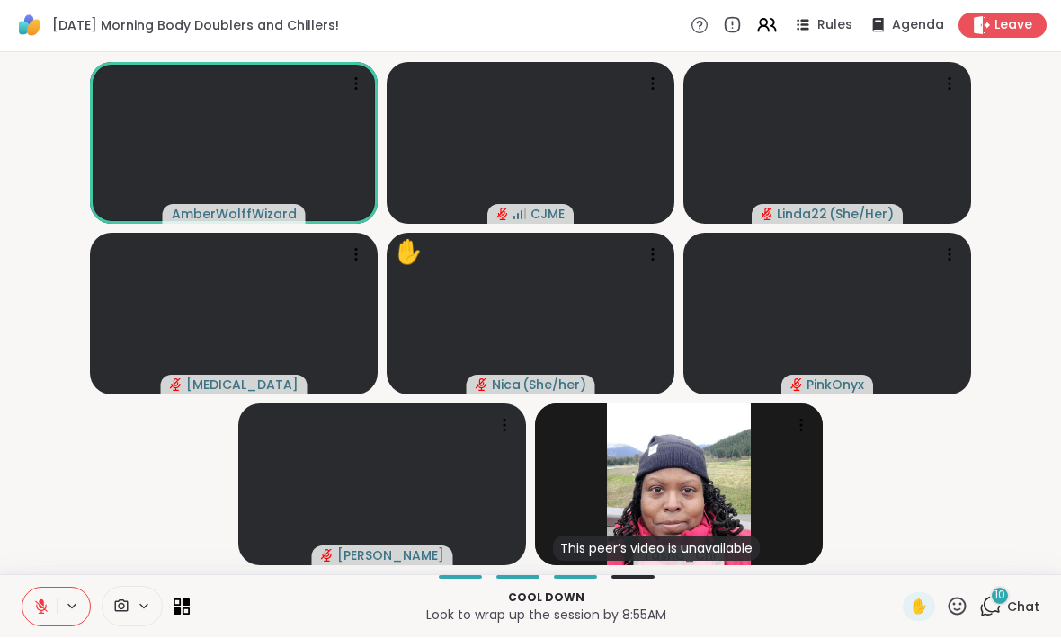
click at [36, 607] on icon at bounding box center [41, 607] width 16 height 16
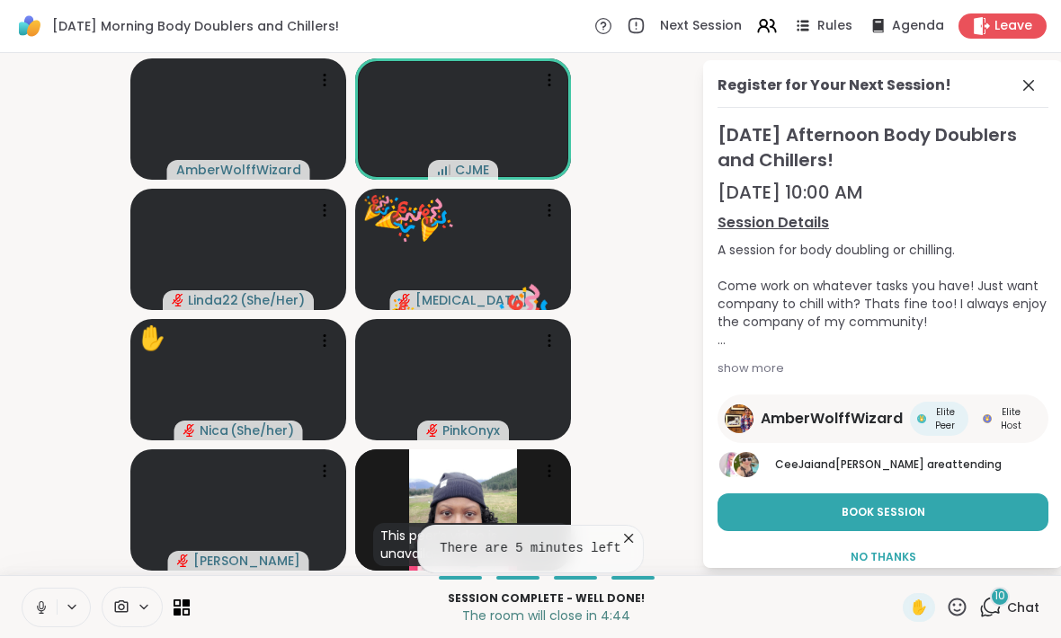
click at [952, 604] on icon at bounding box center [956, 607] width 22 height 22
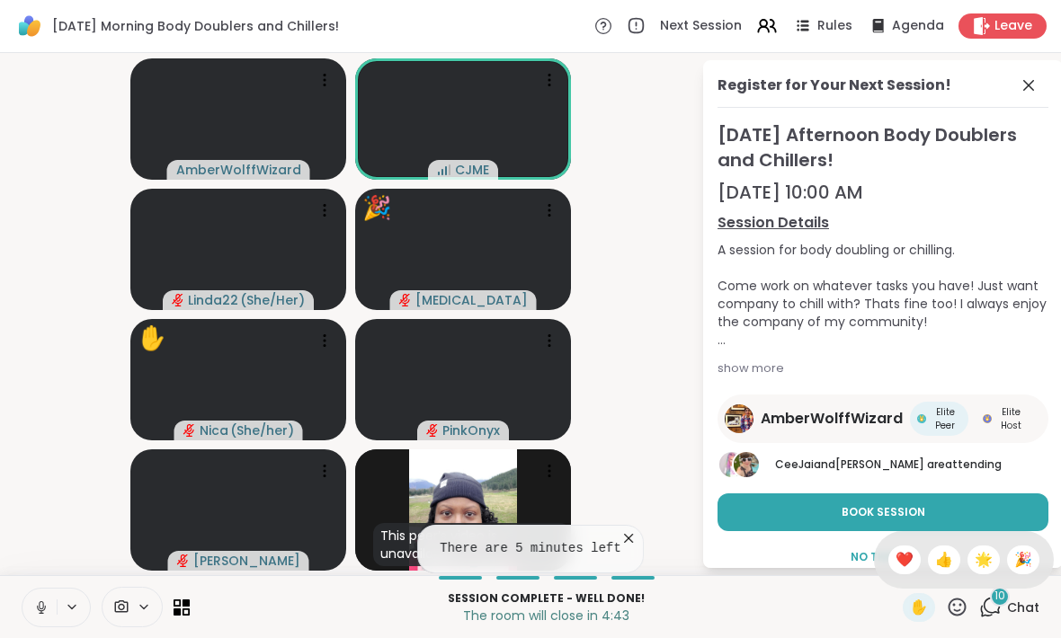
click at [983, 551] on span "🌟" at bounding box center [983, 560] width 18 height 22
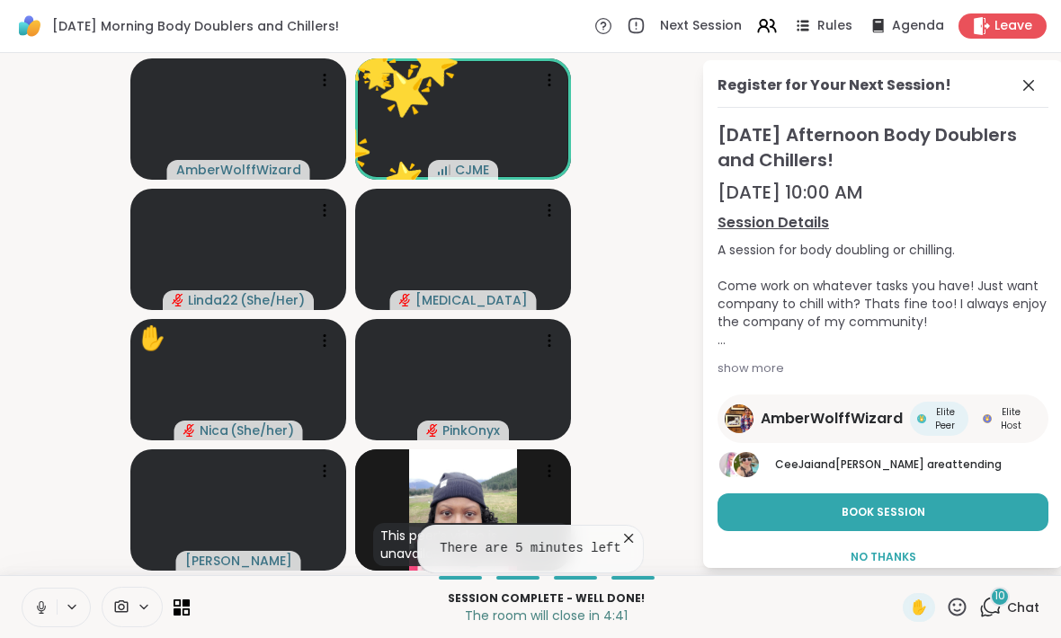
click at [27, 608] on button at bounding box center [39, 608] width 34 height 38
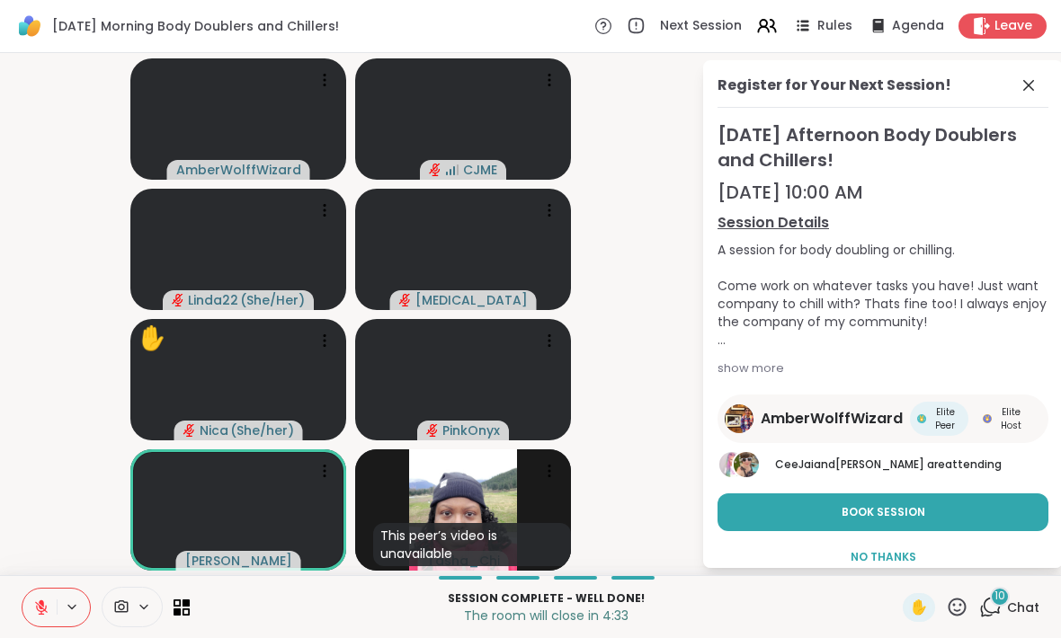
click at [36, 598] on button at bounding box center [39, 608] width 34 height 38
click at [45, 610] on icon at bounding box center [41, 607] width 13 height 13
click at [31, 605] on button at bounding box center [39, 608] width 34 height 38
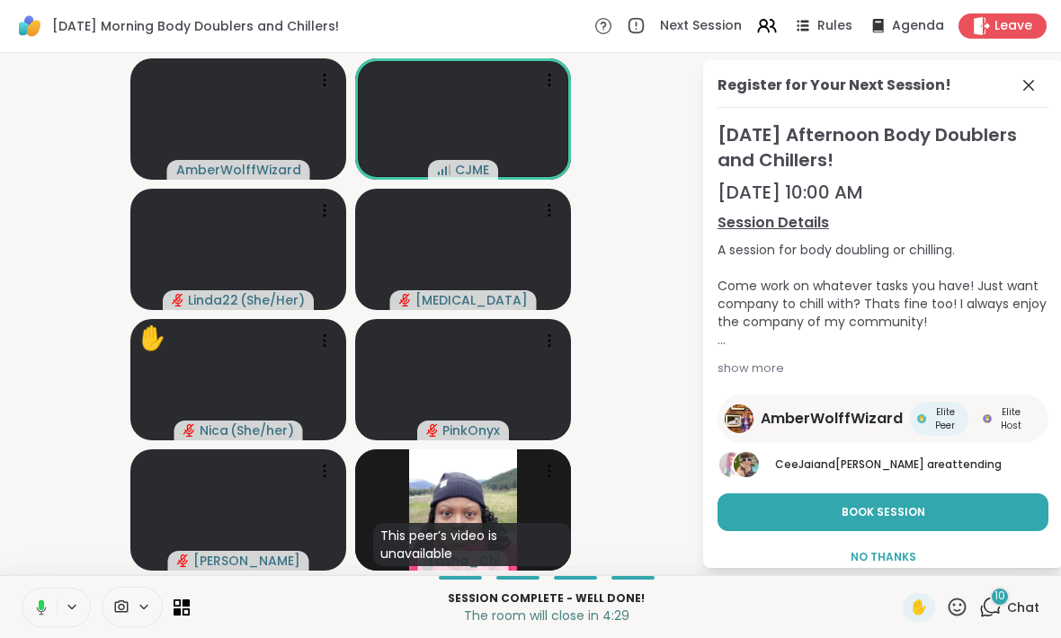
click at [36, 612] on icon at bounding box center [39, 607] width 16 height 16
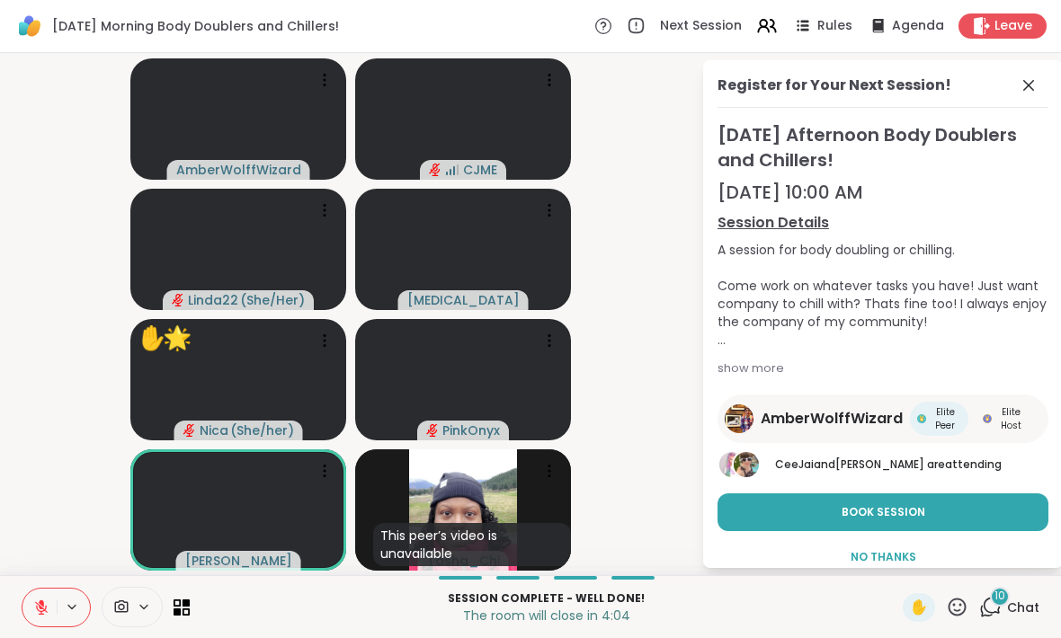
click at [1031, 93] on icon at bounding box center [1028, 86] width 22 height 22
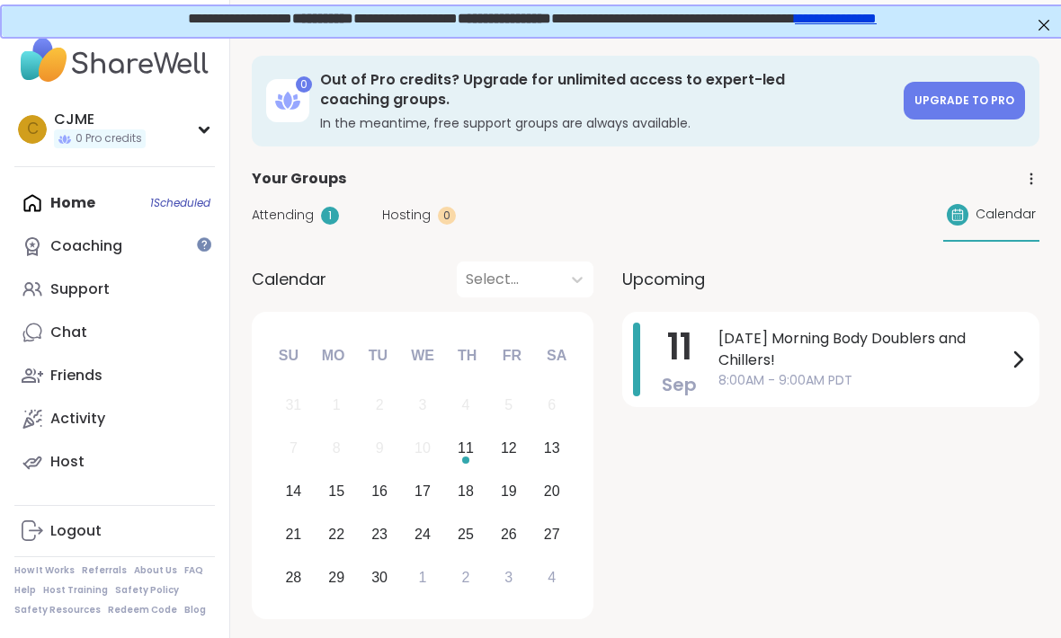
click at [784, 351] on span "[DATE] Morning Body Doublers and Chillers!" at bounding box center [862, 349] width 288 height 43
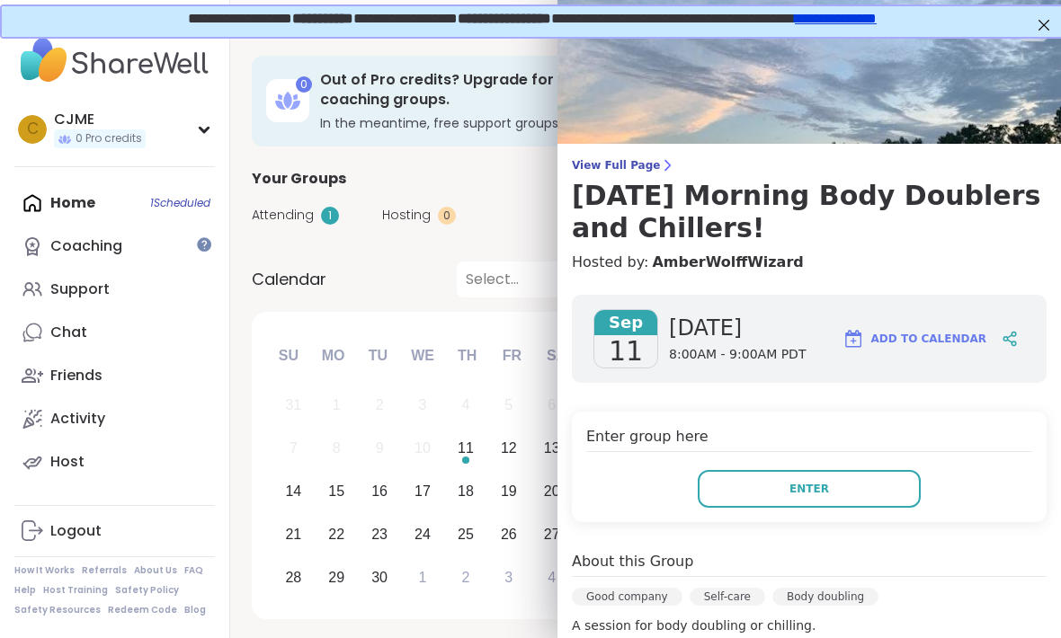
click at [828, 483] on button "Enter" at bounding box center [808, 489] width 223 height 38
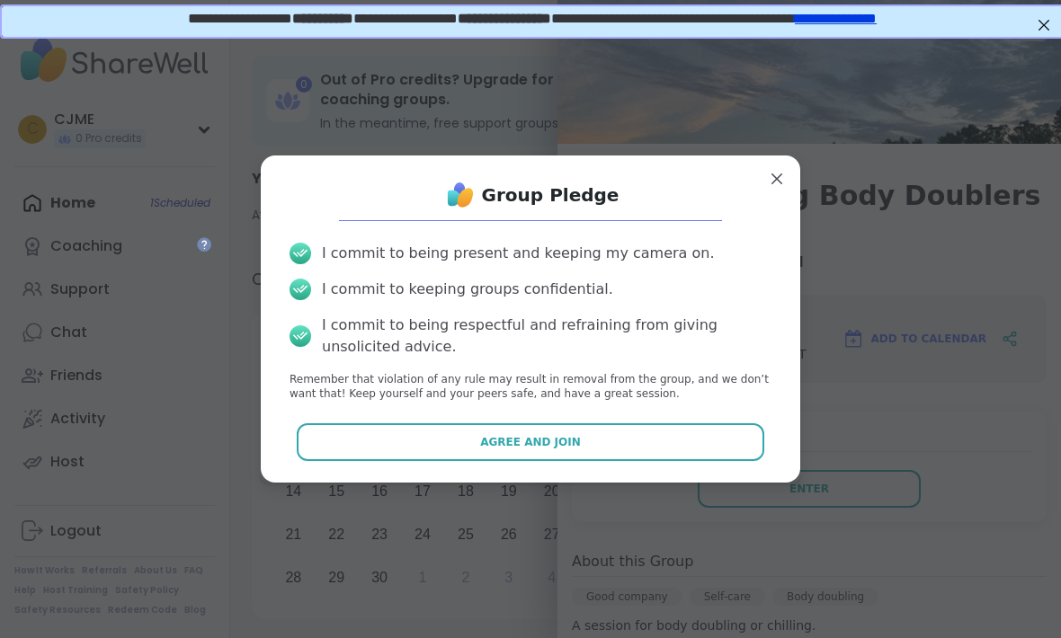
click at [670, 431] on button "Agree and Join" at bounding box center [531, 442] width 468 height 38
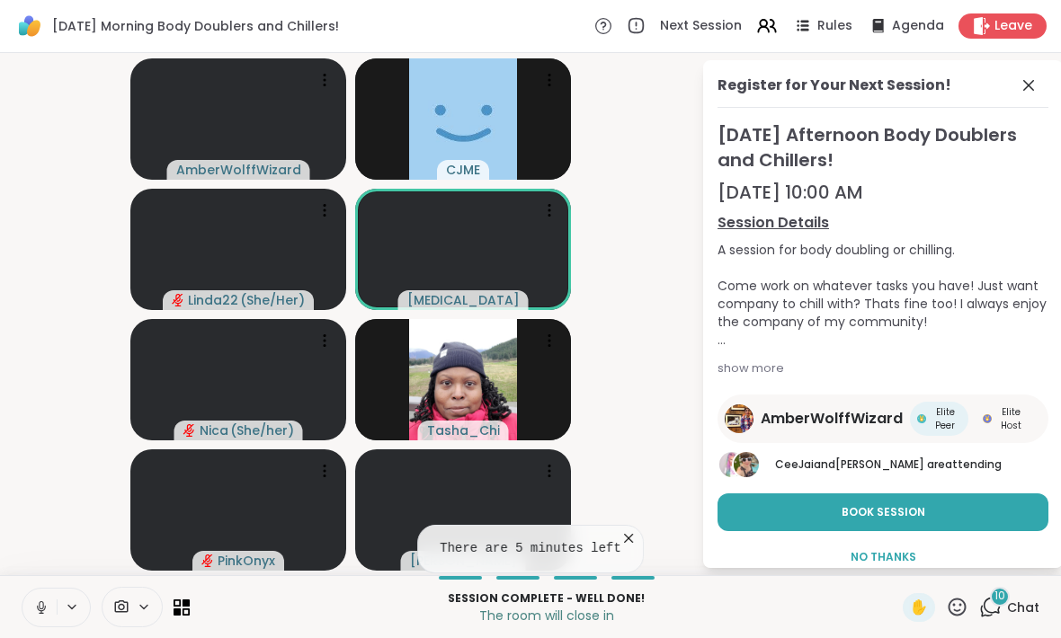
click at [40, 608] on icon at bounding box center [41, 605] width 4 height 8
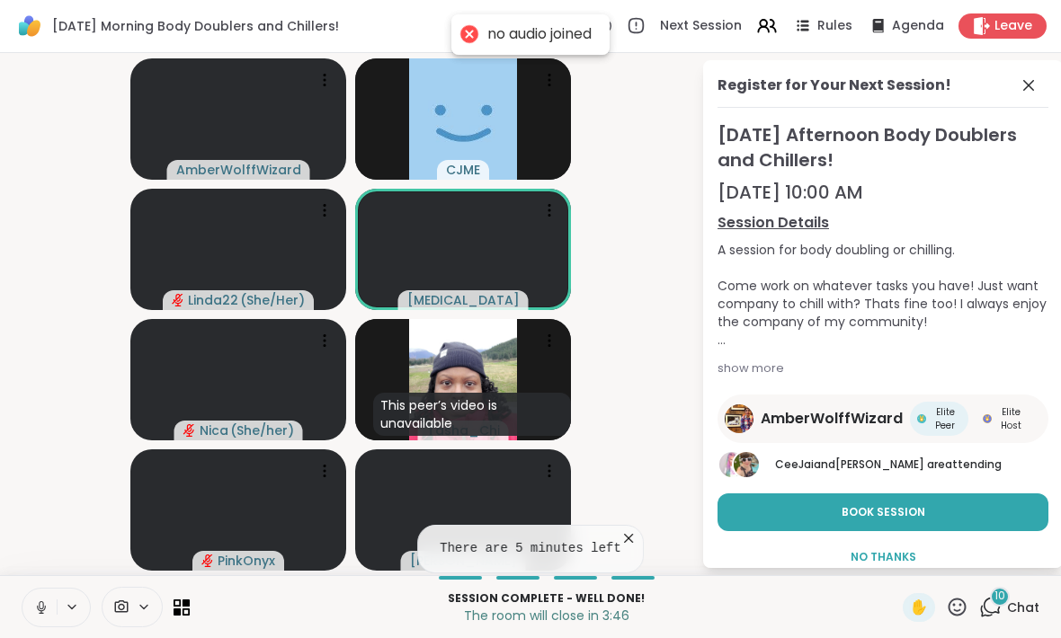
click at [31, 607] on button at bounding box center [39, 608] width 34 height 38
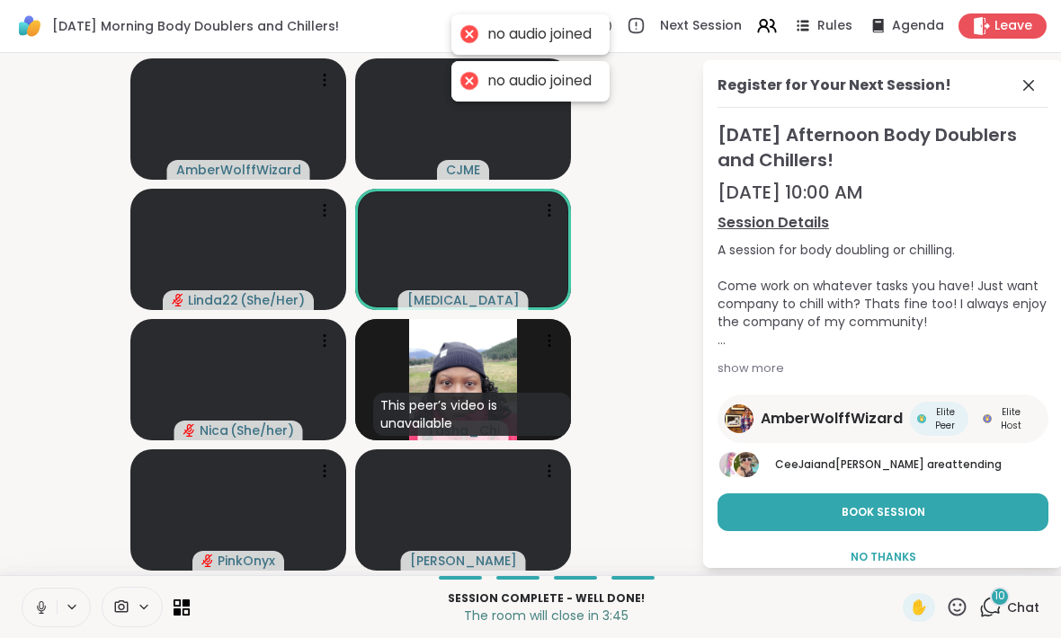
click at [35, 612] on icon at bounding box center [41, 607] width 16 height 16
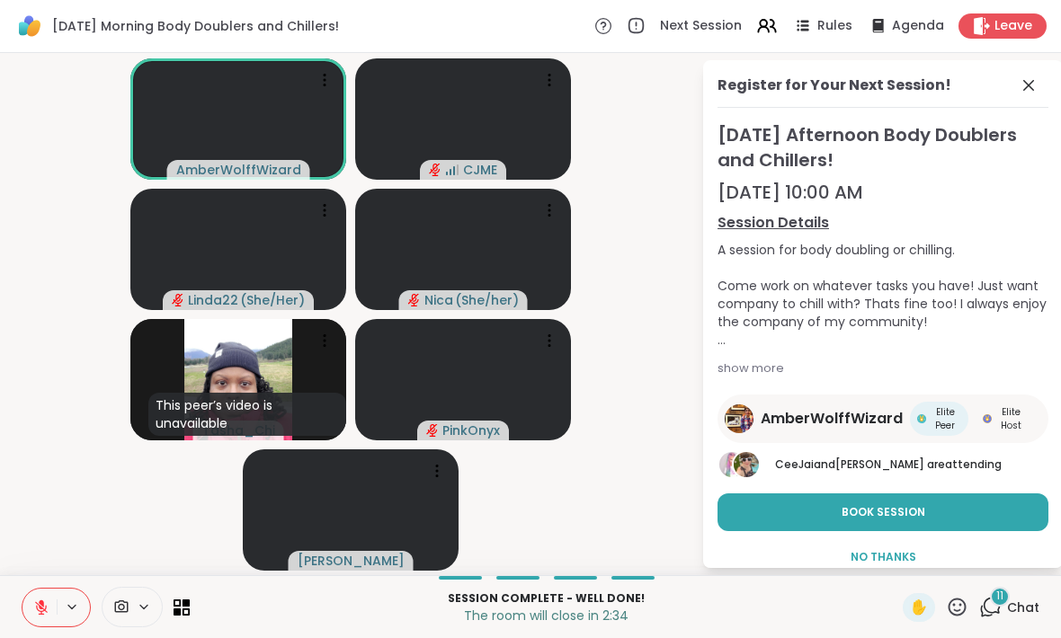
click at [654, 421] on video-player-container "AmberWolffWizard CJME Linda22 ( She/Her ) Nica ( She/her ) This peer’s video is…" at bounding box center [350, 314] width 679 height 508
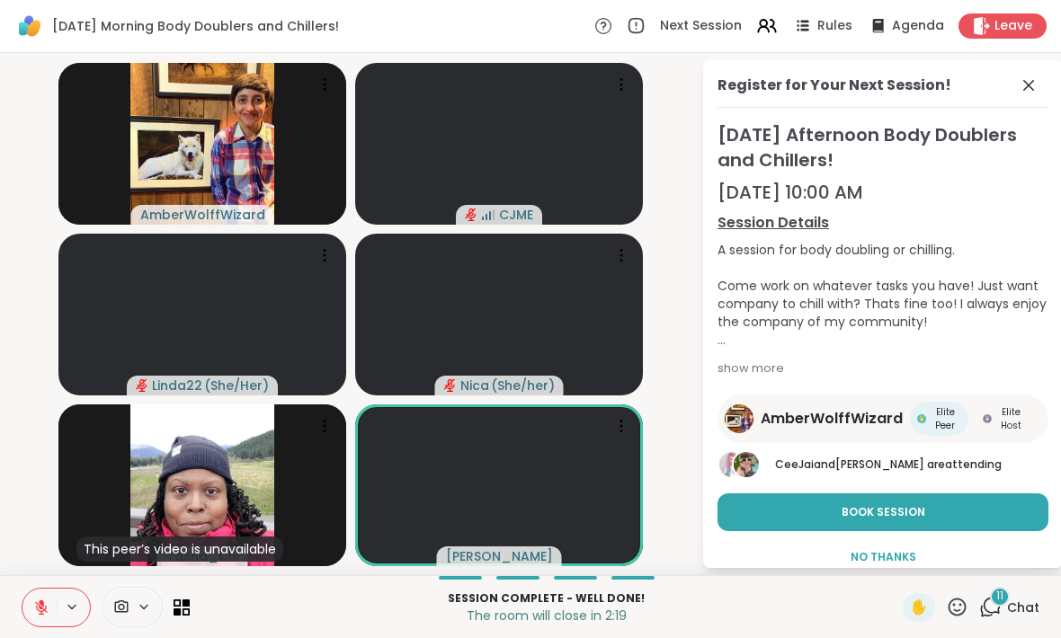
click at [1024, 49] on div "Thursday Morning Body Doublers and Chillers! Next Session Rules Agenda Leave" at bounding box center [530, 26] width 1061 height 53
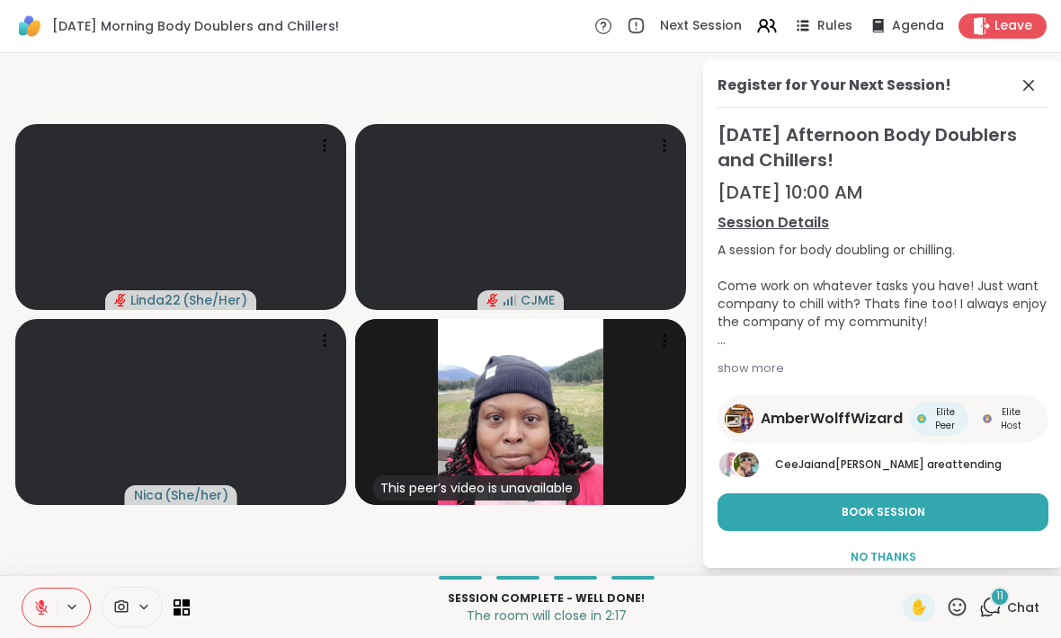
click at [1019, 18] on span "Leave" at bounding box center [1013, 26] width 38 height 18
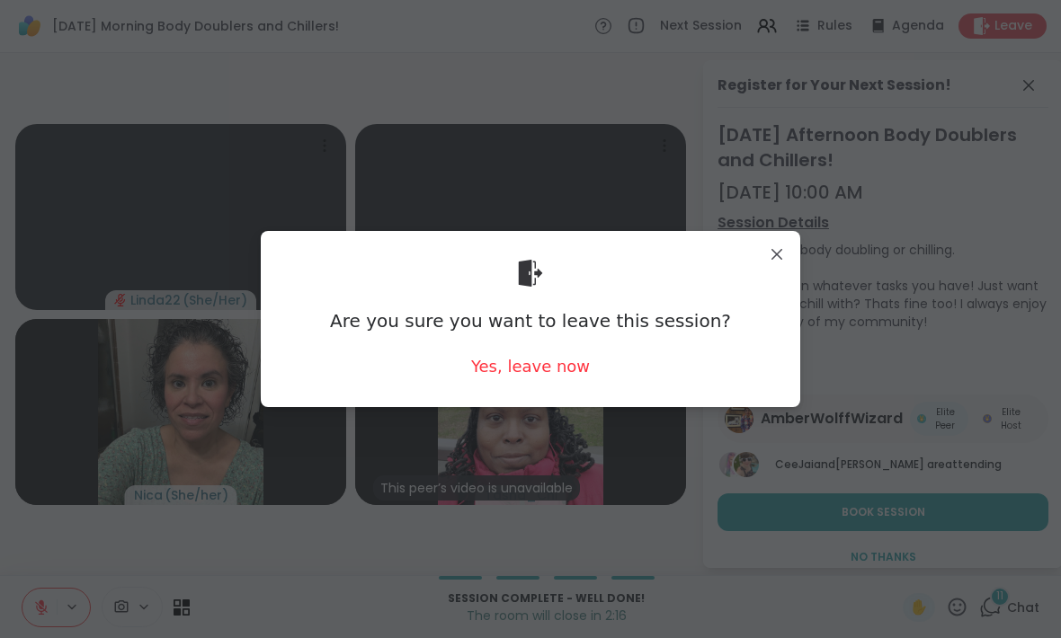
click at [557, 346] on div "Are you sure you want to leave this session? Yes, leave now" at bounding box center [530, 318] width 510 height 146
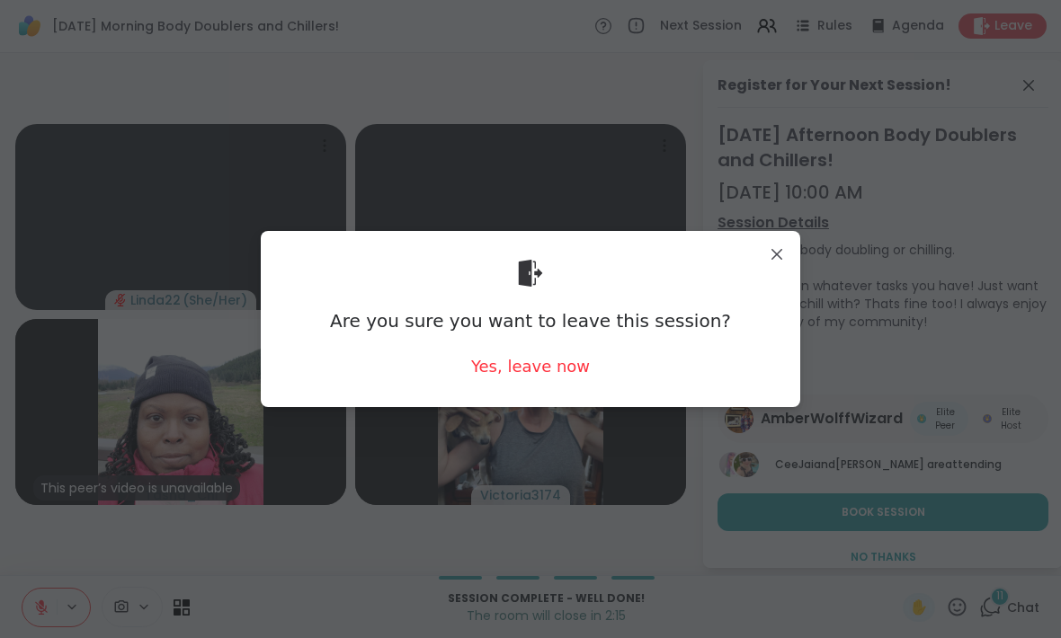
click at [539, 337] on div "Are you sure you want to leave this session? Yes, leave now" at bounding box center [530, 318] width 510 height 146
click at [502, 341] on div "Are you sure you want to leave this session? Yes, leave now" at bounding box center [530, 318] width 510 height 146
click at [505, 363] on div "Yes, leave now" at bounding box center [530, 366] width 119 height 22
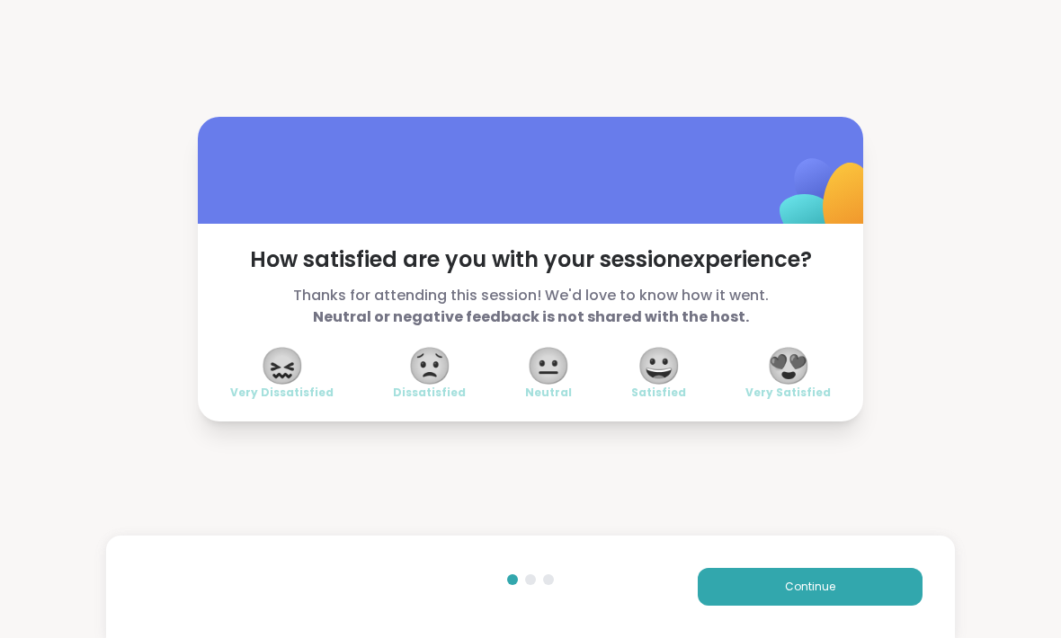
click at [732, 587] on button "Continue" at bounding box center [809, 587] width 225 height 38
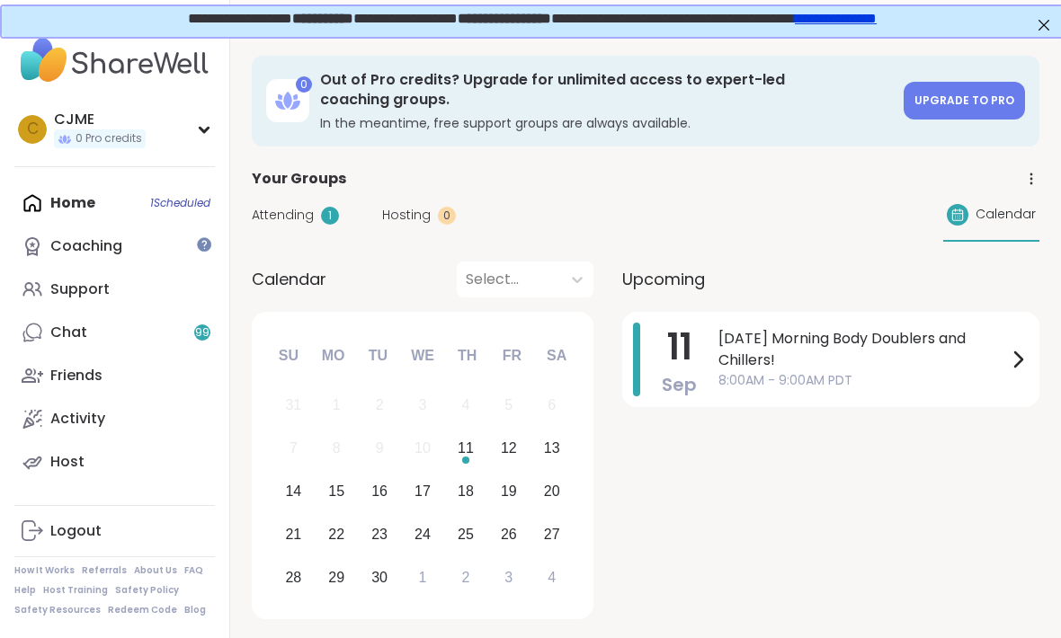
click at [71, 283] on div "Support" at bounding box center [79, 290] width 59 height 20
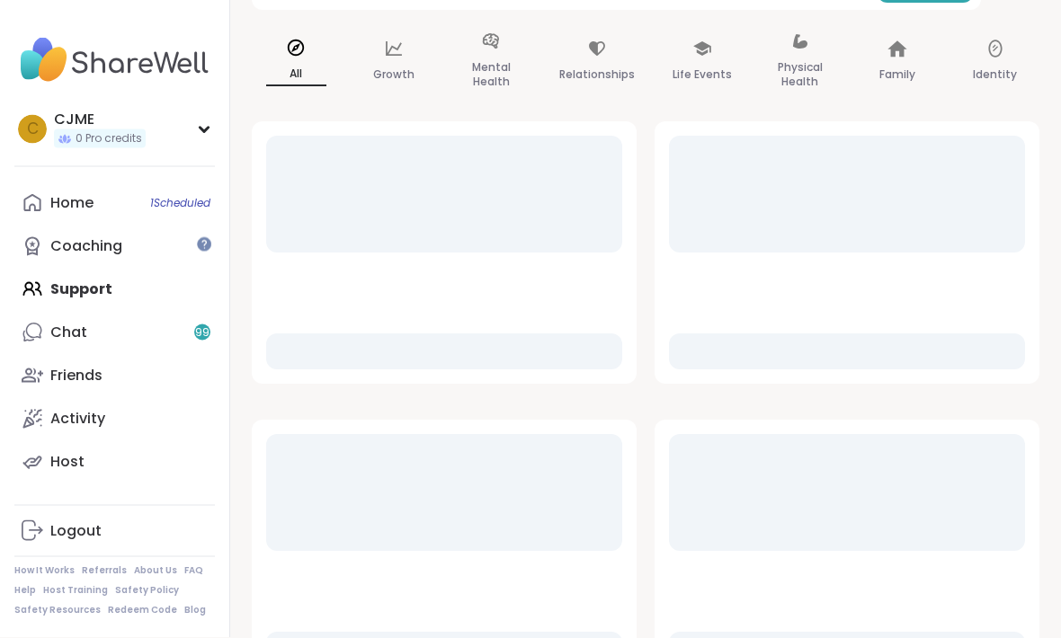
scroll to position [169, 0]
click at [93, 205] on div "Home 1 Scheduled" at bounding box center [71, 203] width 43 height 20
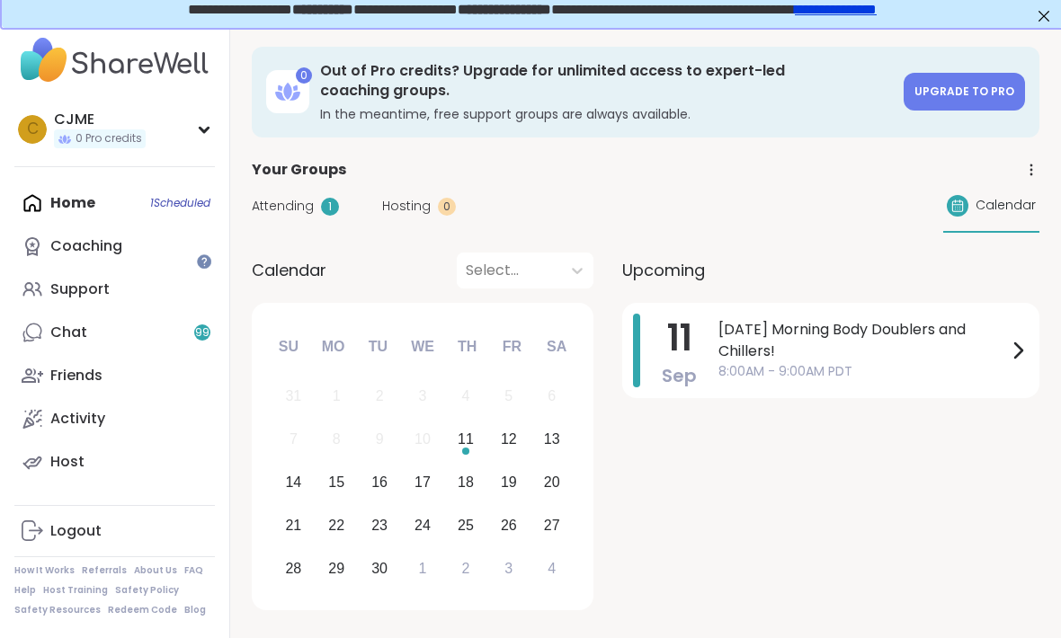
scroll to position [18, 0]
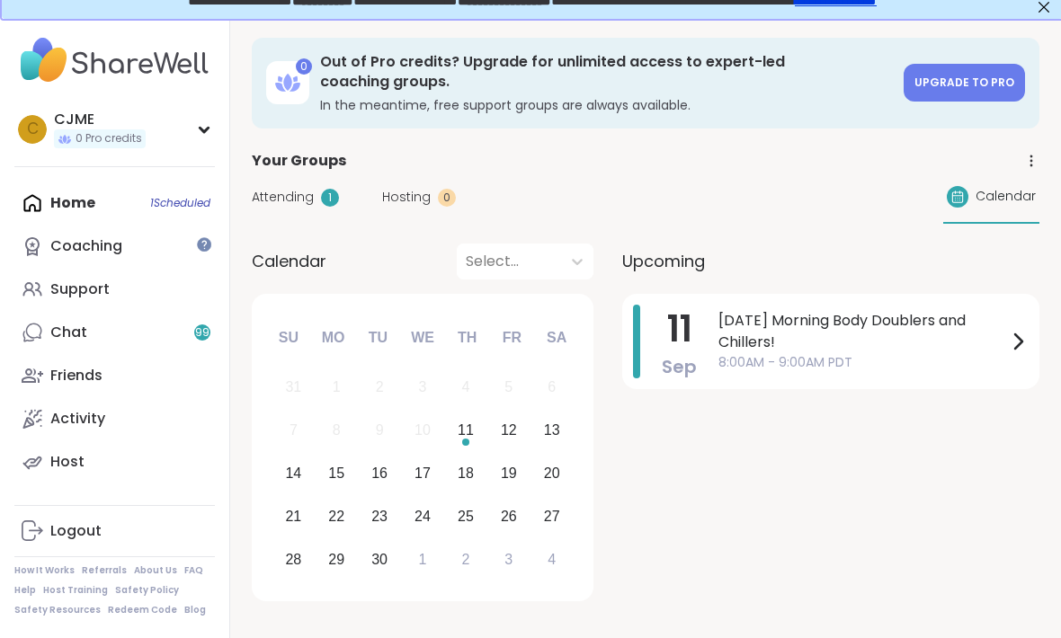
click at [94, 288] on div "Support" at bounding box center [79, 290] width 59 height 20
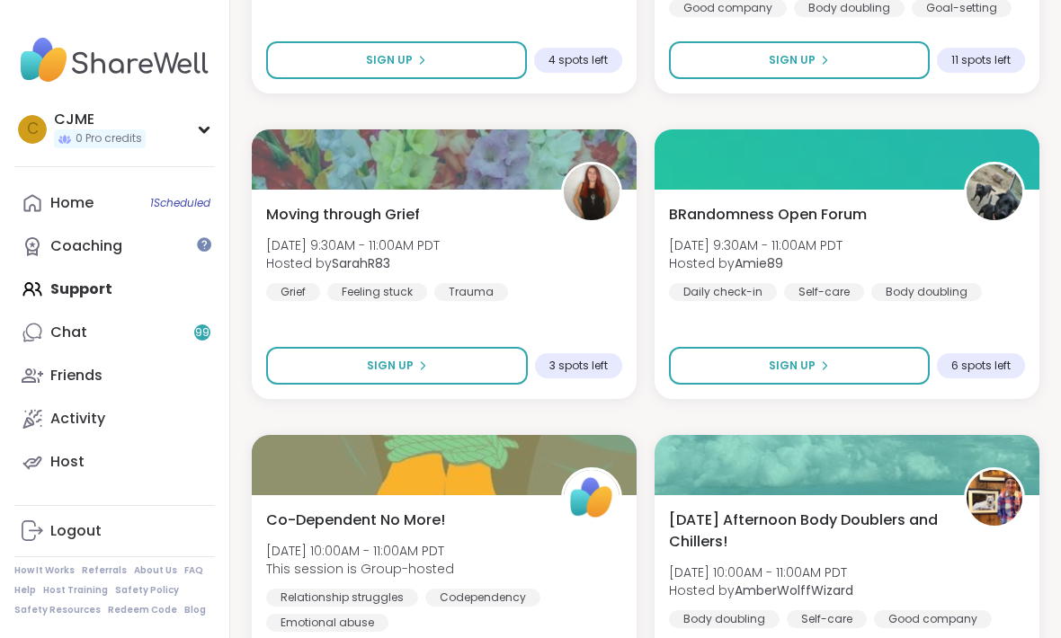
click at [555, 253] on div "Moving through Grief [DATE] 9:30AM - 11:00AM PDT Hosted by SarahR83 Grief Feeli…" at bounding box center [444, 252] width 356 height 97
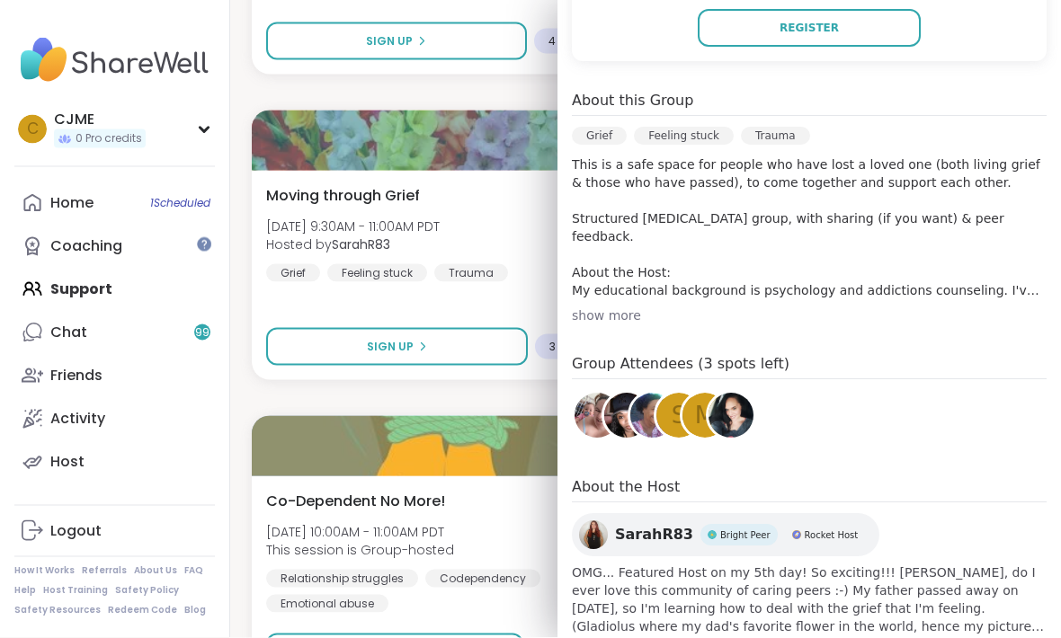
scroll to position [1402, 0]
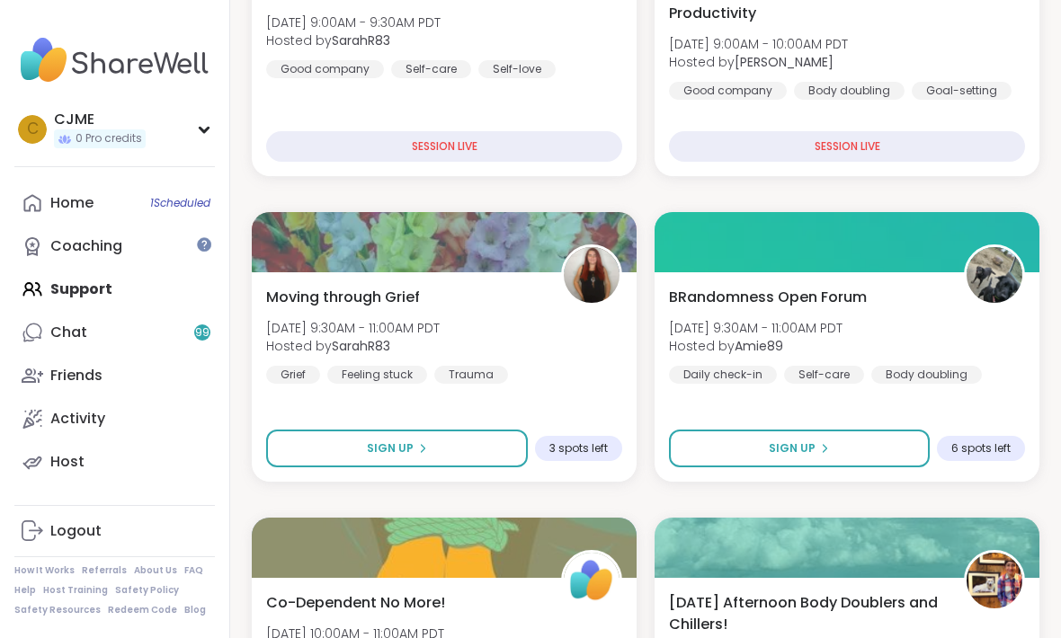
scroll to position [1300, 0]
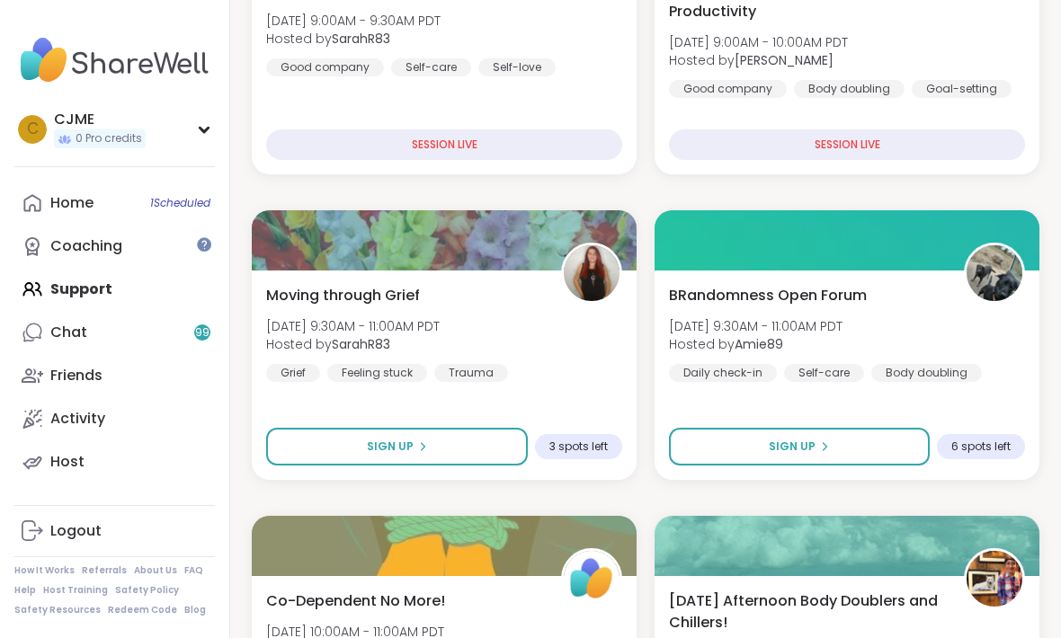
click at [703, 311] on div "BRandomness Open Forum [DATE] 9:30AM - 11:00AM PDT Hosted by Amie89 Daily check…" at bounding box center [847, 333] width 356 height 97
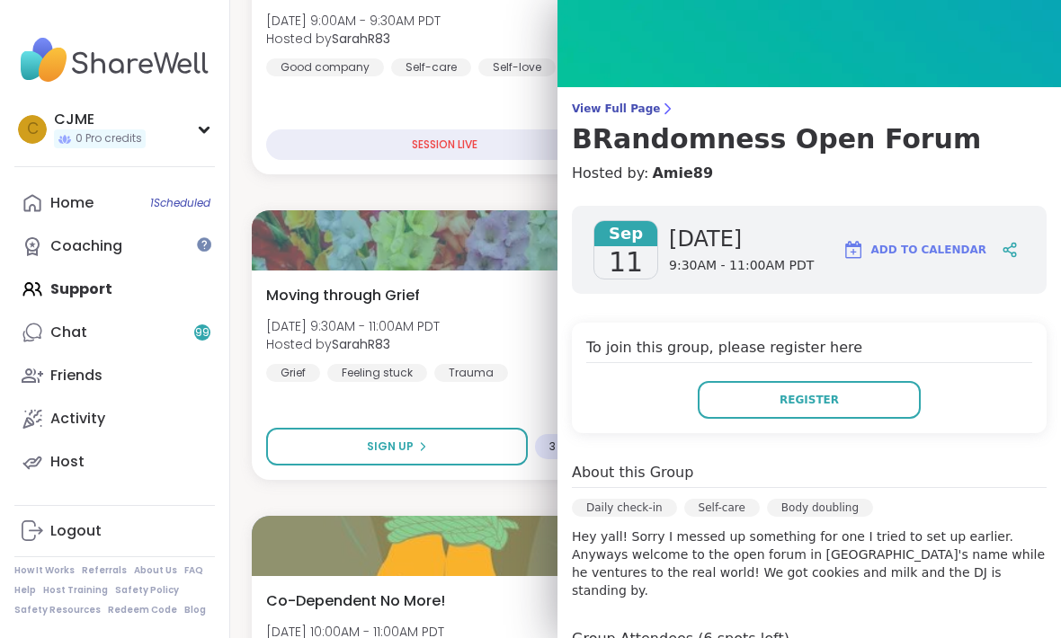
scroll to position [38, 0]
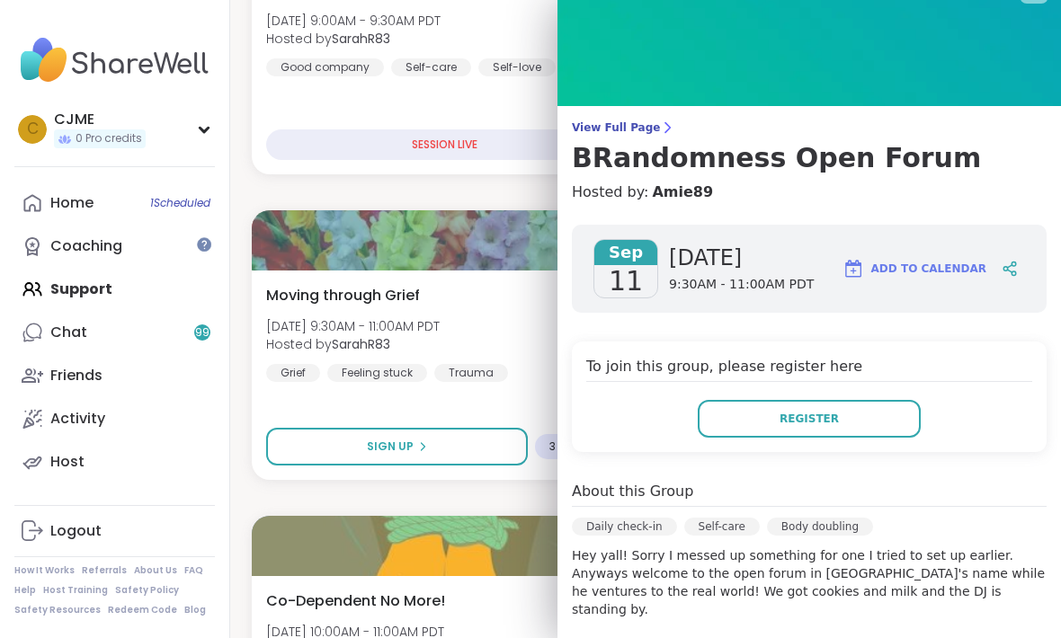
click at [738, 419] on button "Register" at bounding box center [808, 419] width 223 height 38
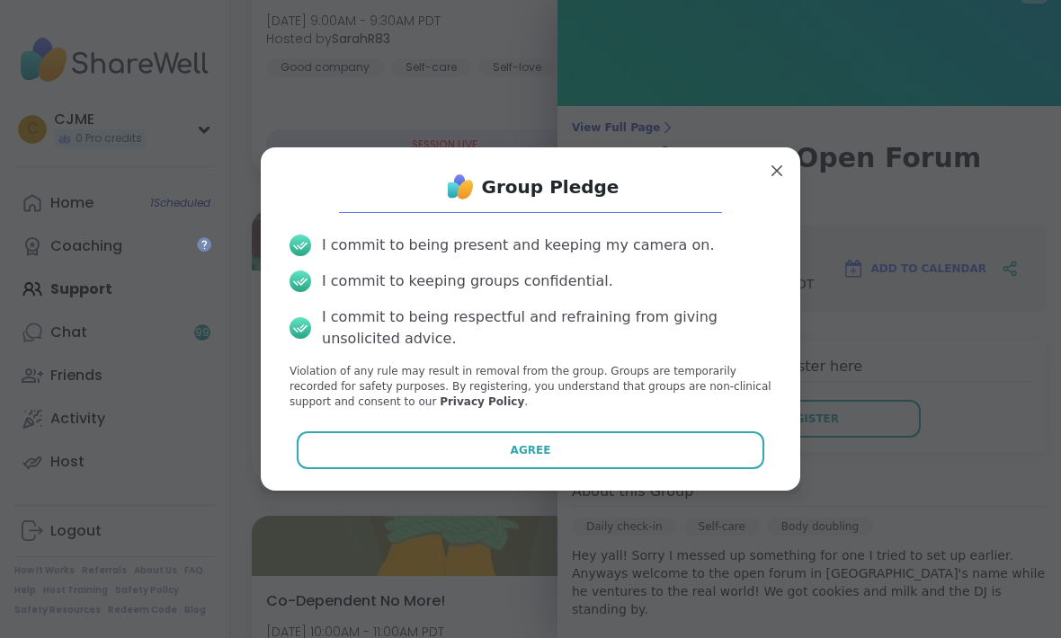
click at [319, 444] on button "Agree" at bounding box center [531, 450] width 468 height 38
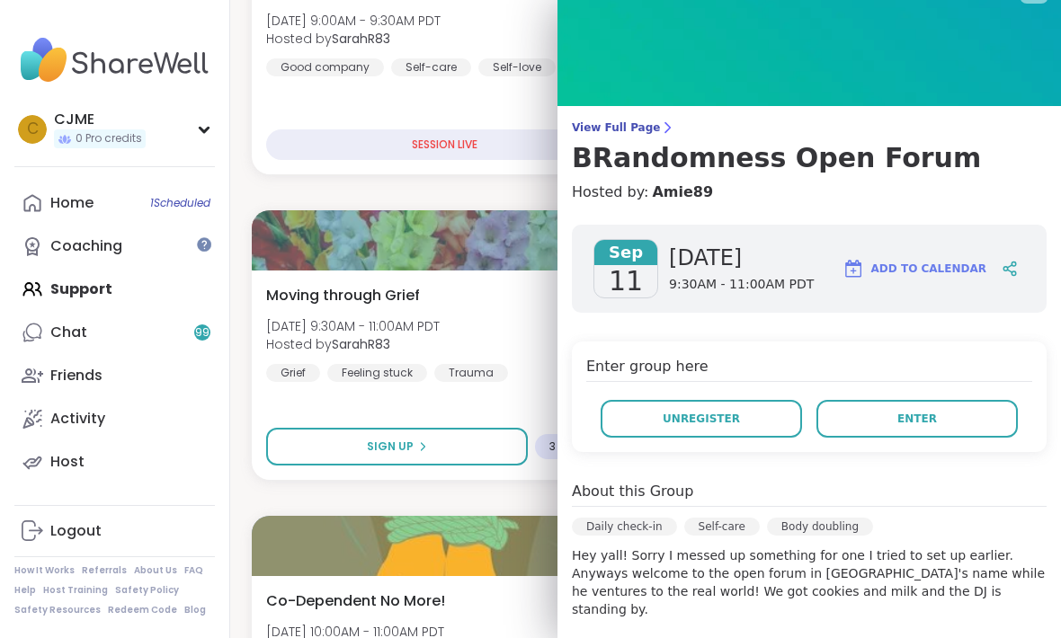
click at [558, 276] on div "[DATE] [DATE] 9:30AM - 11:00AM PDT Add to Calendar Enter group here Unregister …" at bounding box center [808, 585] width 503 height 751
click at [532, 328] on div "Moving through Grief [DATE] 9:30AM - 11:00AM PDT Hosted by SarahR83 Grief Feeli…" at bounding box center [444, 333] width 356 height 97
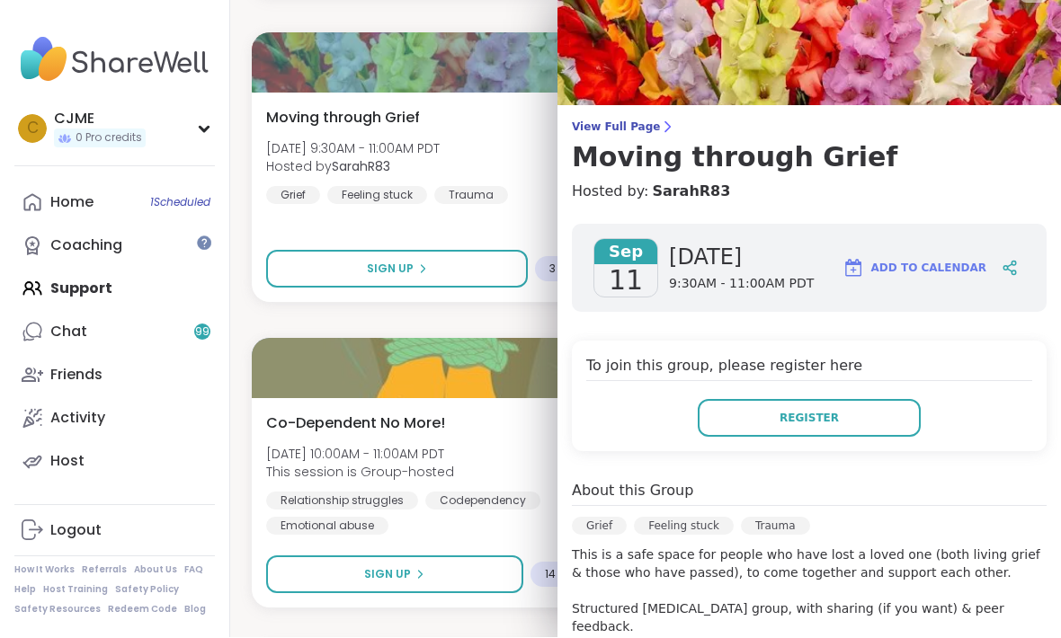
scroll to position [1478, 0]
click at [183, 211] on link "Home 1 Scheduled" at bounding box center [114, 203] width 200 height 43
